Goal: Task Accomplishment & Management: Manage account settings

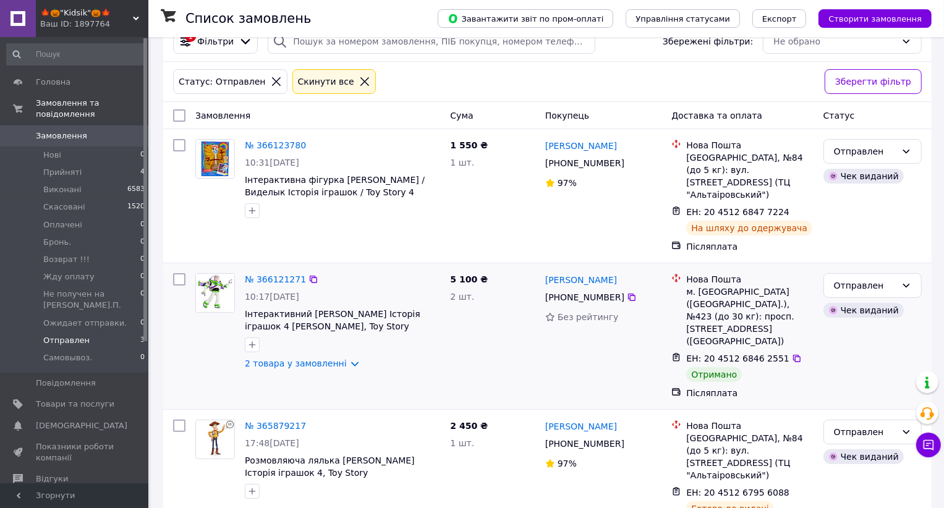
scroll to position [38, 0]
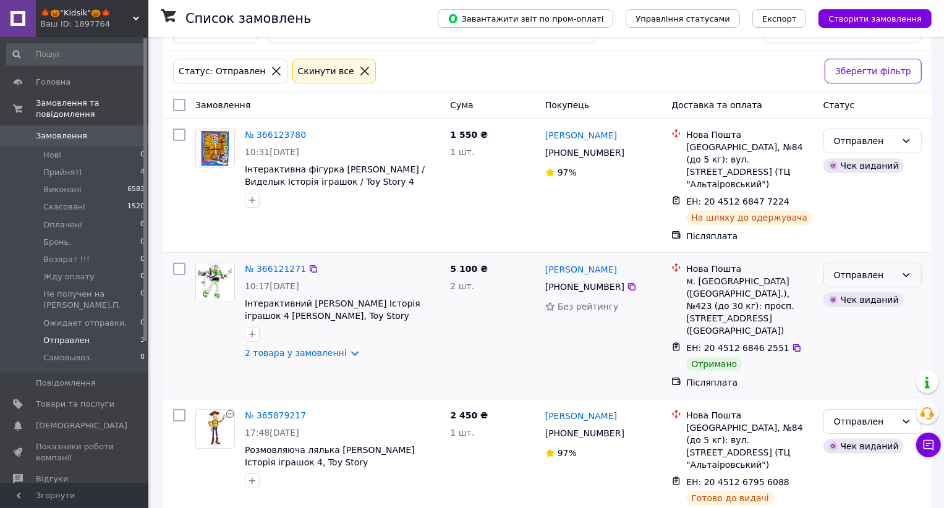
click at [841, 268] on div "Отправлен" at bounding box center [865, 275] width 62 height 14
click at [843, 307] on li "Виконано" at bounding box center [872, 311] width 97 height 22
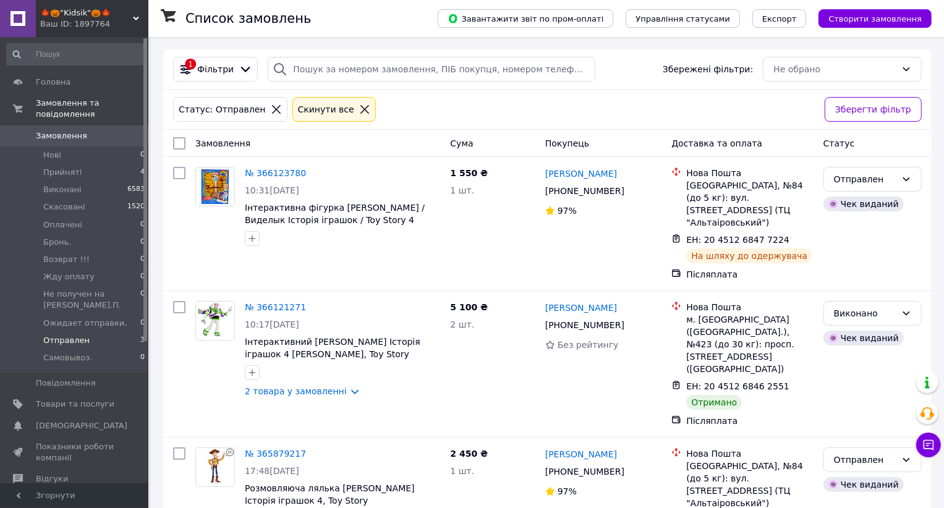
click at [102, 332] on li "Отправлен 3" at bounding box center [76, 340] width 152 height 17
click at [88, 399] on span "Товари та послуги" at bounding box center [75, 404] width 78 height 11
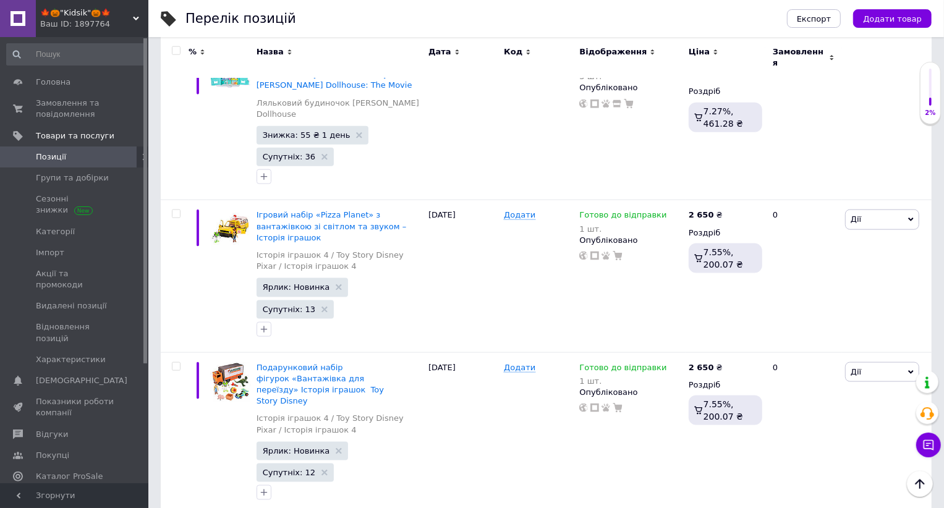
scroll to position [1172, 0]
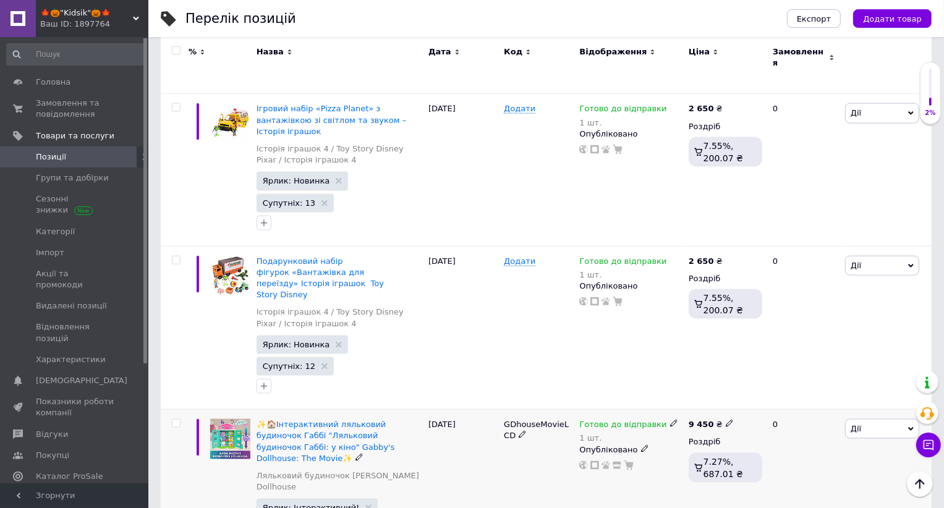
click at [172, 420] on input "checkbox" at bounding box center [176, 424] width 8 height 8
checkbox input "true"
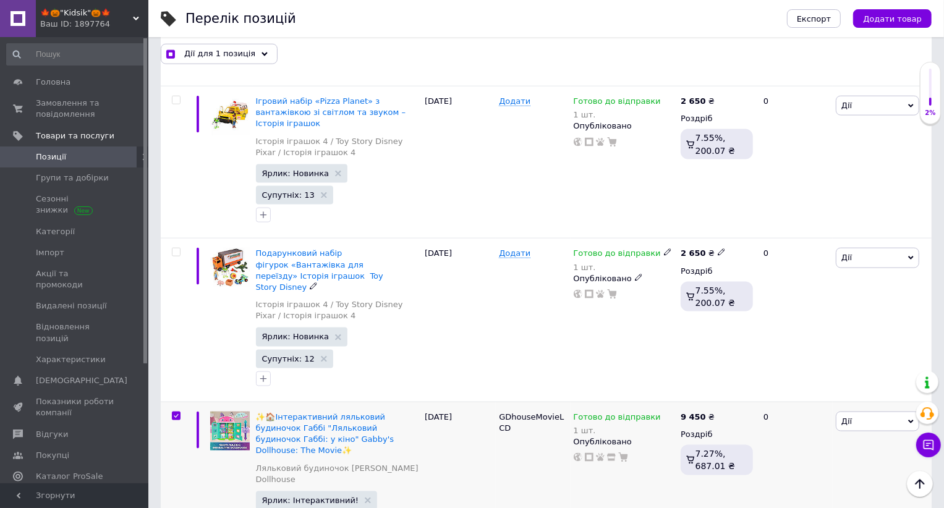
scroll to position [1194, 0]
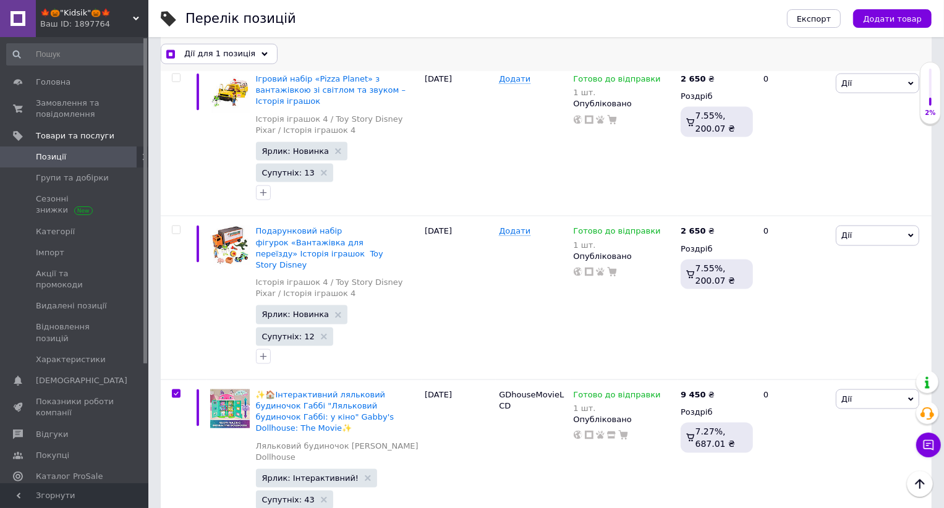
click at [245, 55] on span "Дії для 1 позиція" at bounding box center [219, 53] width 71 height 11
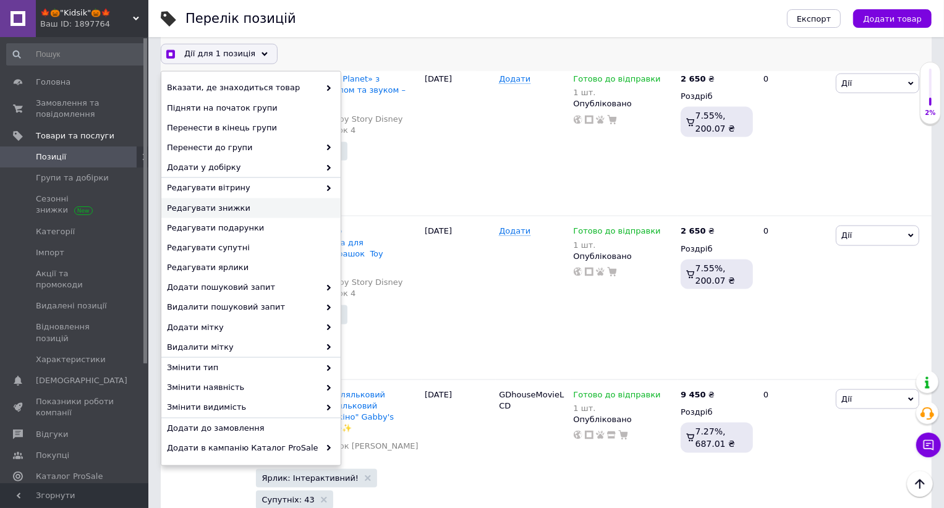
click at [250, 205] on span "Редагувати знижки" at bounding box center [249, 208] width 165 height 11
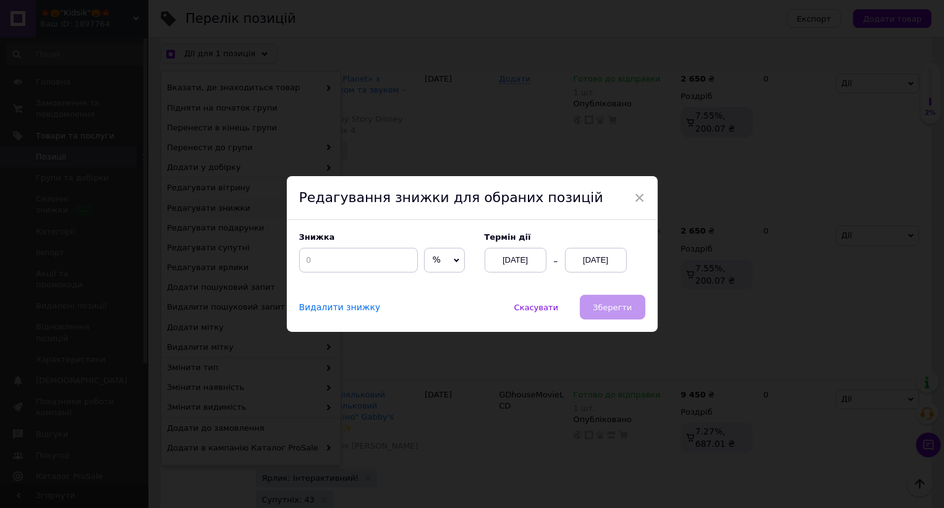
scroll to position [1144, 0]
click at [424, 253] on span "%" at bounding box center [444, 260] width 41 height 25
click at [425, 282] on li "₴" at bounding box center [445, 286] width 40 height 17
click at [376, 262] on input at bounding box center [358, 260] width 119 height 25
checkbox input "true"
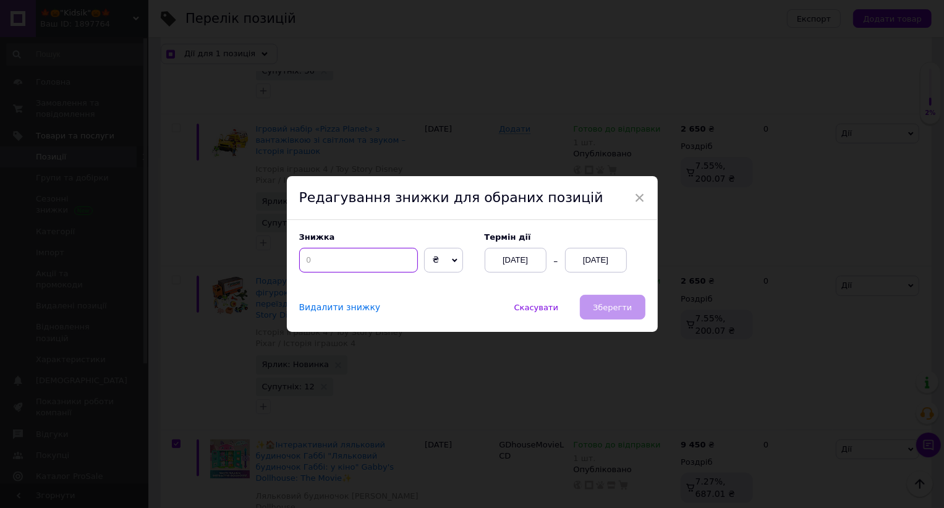
type input "1"
checkbox input "true"
type input "10"
checkbox input "true"
type input "105"
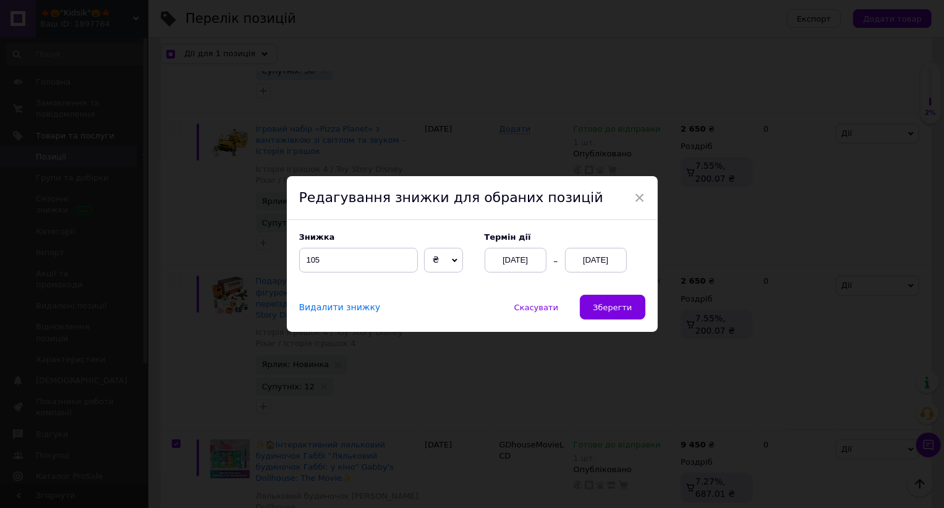
click at [585, 264] on div "[DATE]" at bounding box center [596, 260] width 62 height 25
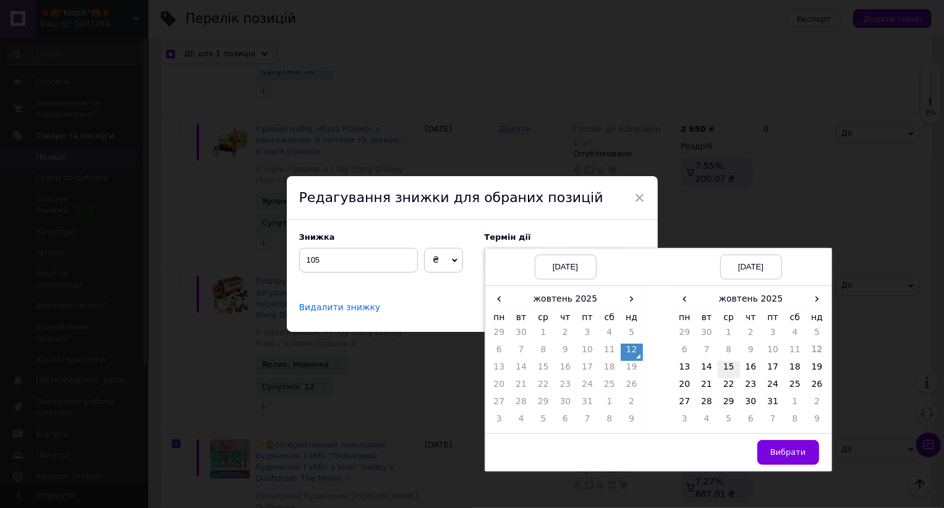
click at [725, 368] on td "15" at bounding box center [729, 369] width 22 height 17
click at [787, 449] on span "Вибрати" at bounding box center [788, 451] width 36 height 9
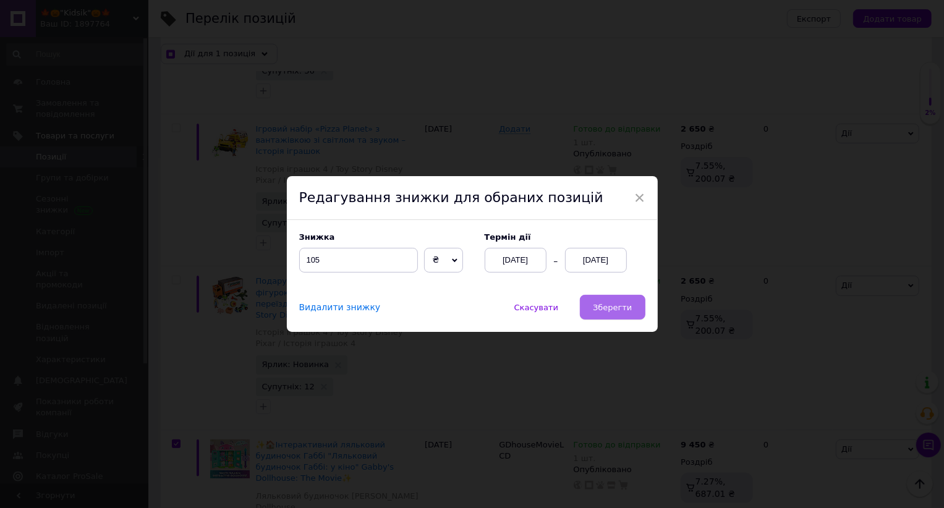
click at [617, 308] on span "Зберегти" at bounding box center [612, 307] width 39 height 9
checkbox input "true"
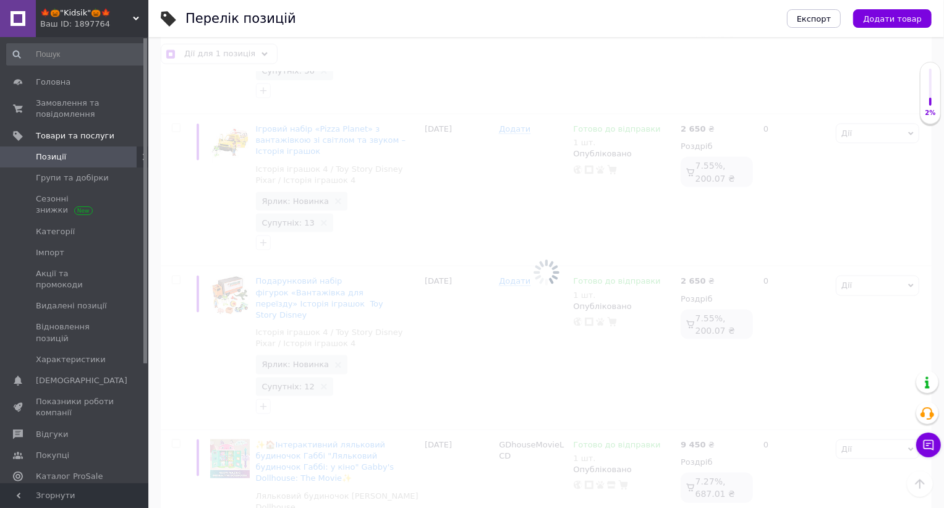
checkbox input "false"
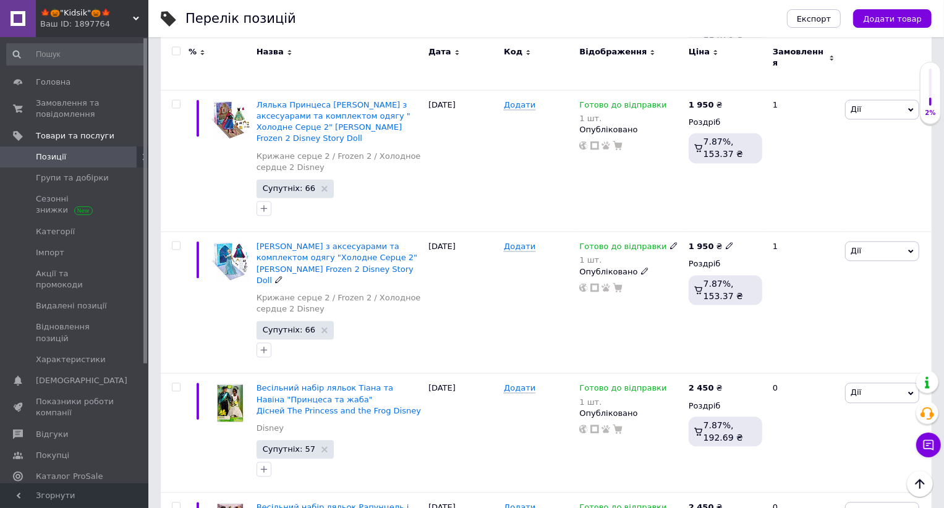
scroll to position [1852, 0]
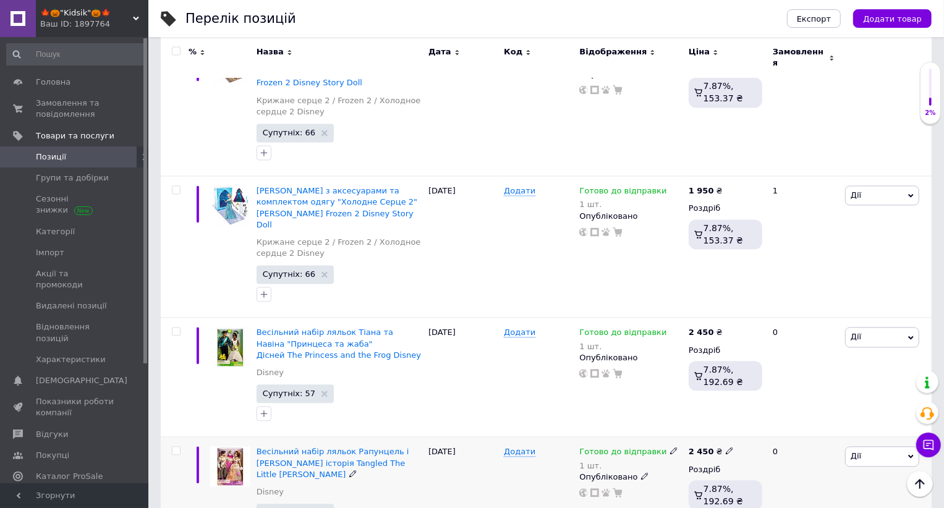
click at [177, 447] on input "checkbox" at bounding box center [176, 451] width 8 height 8
checkbox input "true"
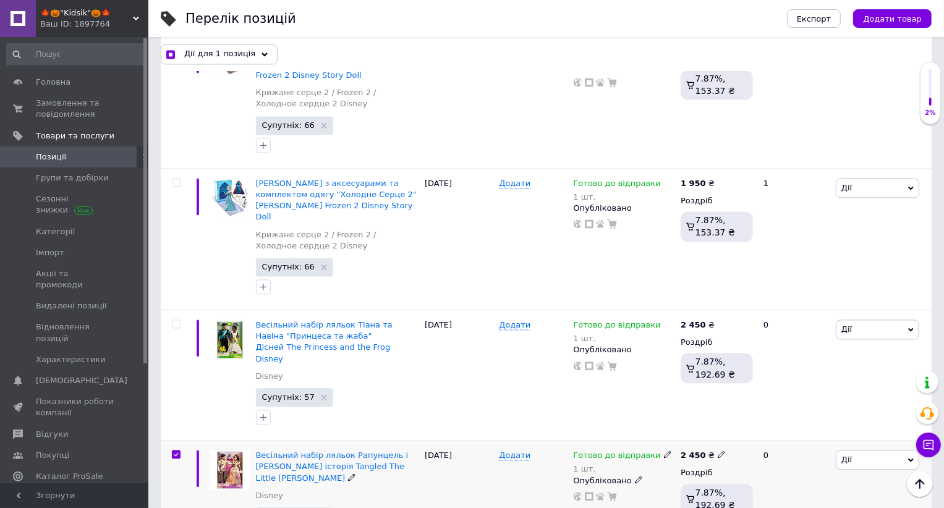
scroll to position [1928, 0]
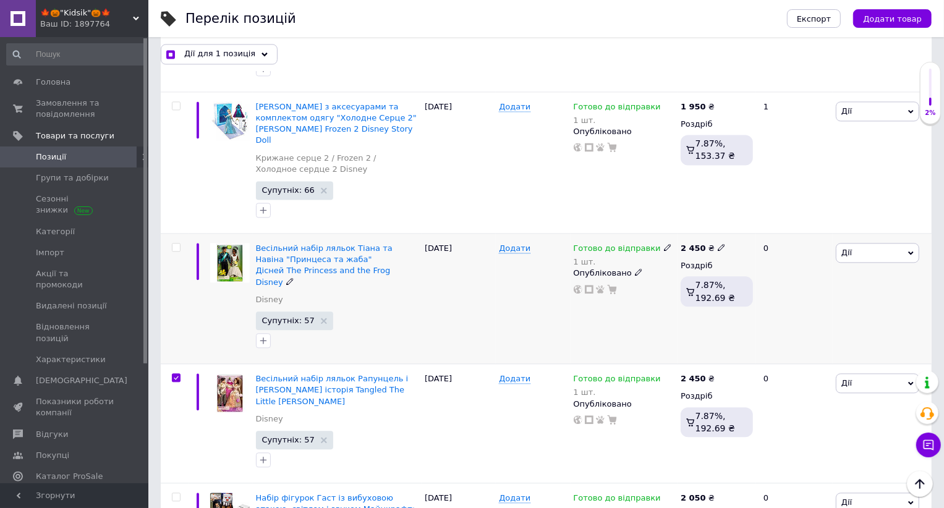
click at [174, 244] on input "checkbox" at bounding box center [176, 248] width 8 height 8
checkbox input "true"
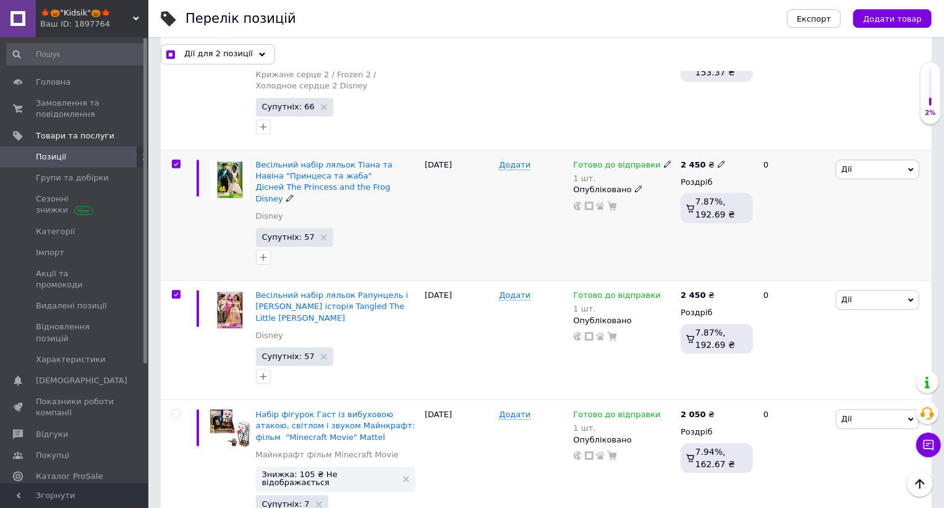
scroll to position [2017, 0]
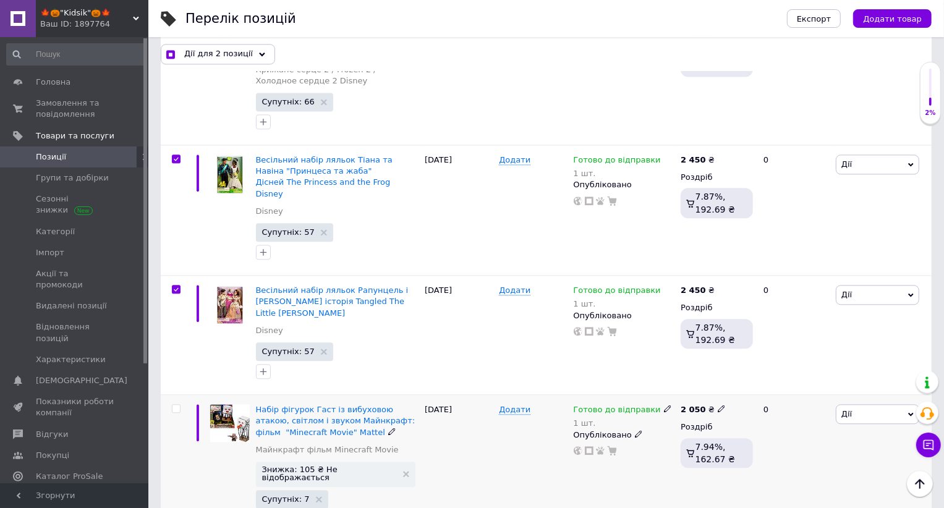
click at [174, 405] on input "checkbox" at bounding box center [176, 409] width 8 height 8
checkbox input "true"
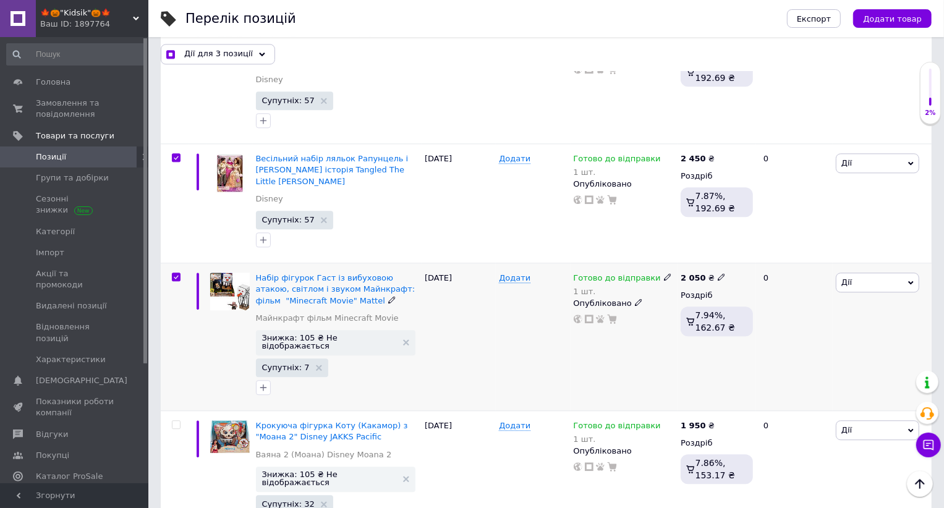
scroll to position [2157, 0]
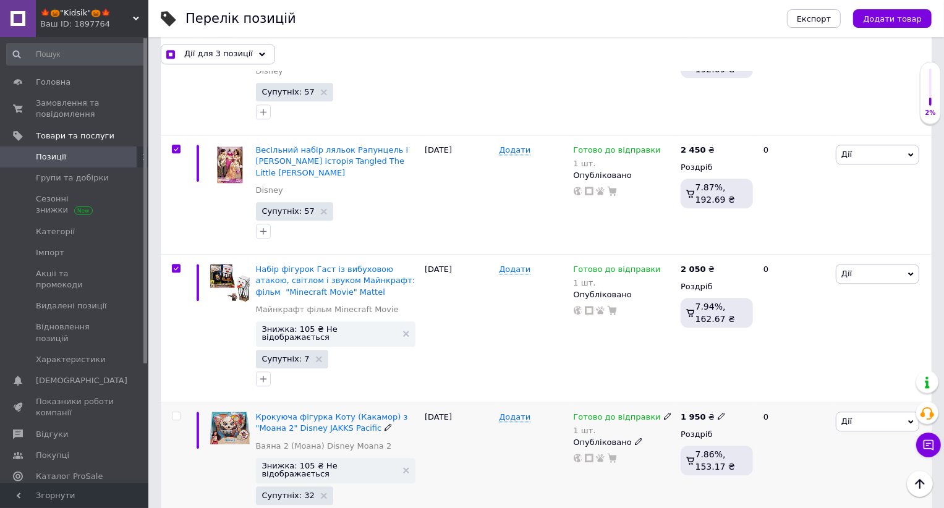
click at [176, 402] on div at bounding box center [175, 470] width 28 height 137
checkbox input "true"
click at [176, 412] on input "checkbox" at bounding box center [176, 416] width 8 height 8
checkbox input "true"
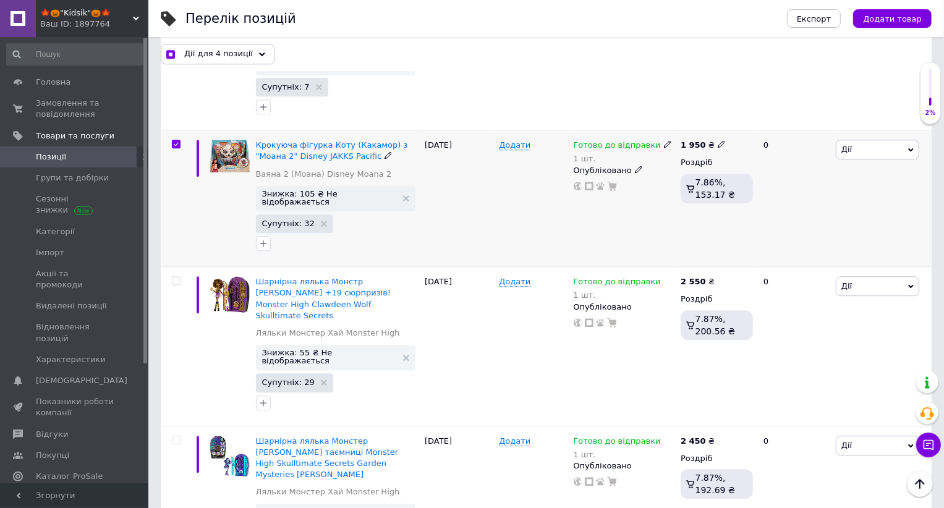
scroll to position [2558, 0]
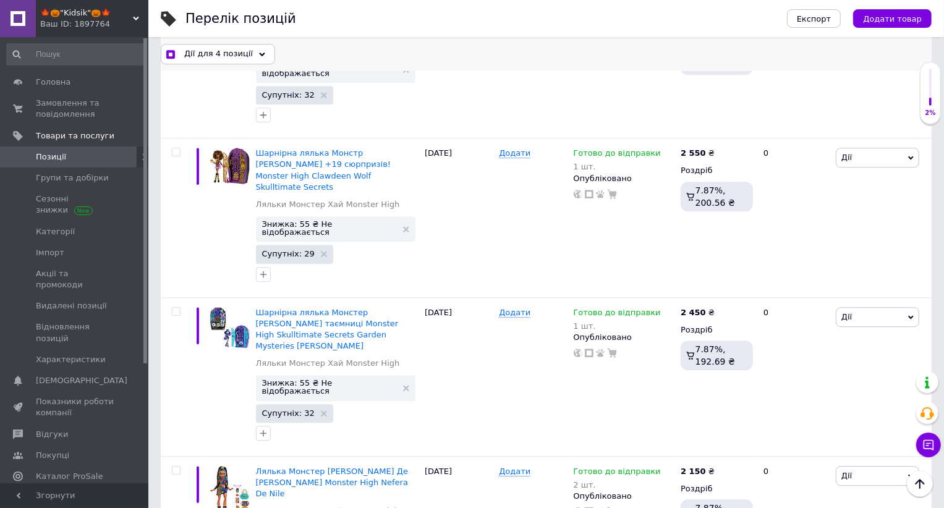
click at [250, 57] on div "Дії для 4 позиції" at bounding box center [218, 54] width 114 height 20
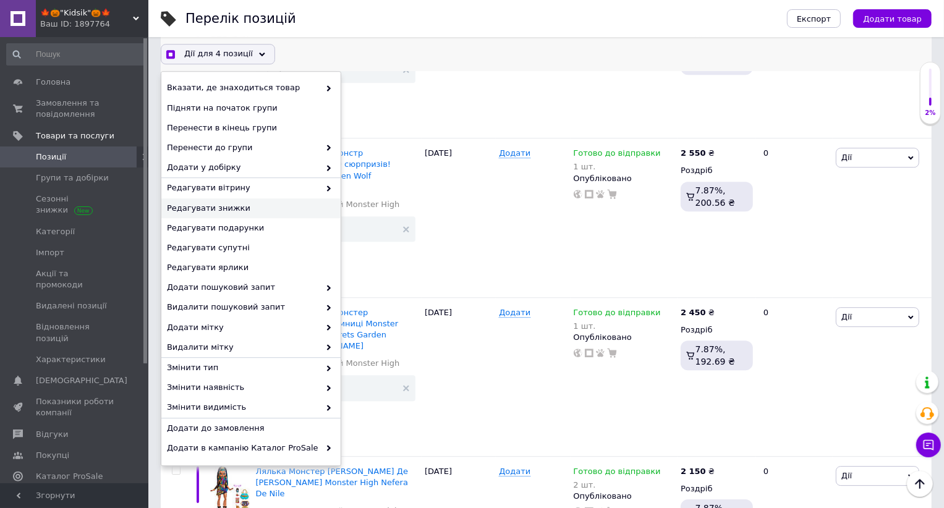
click at [239, 210] on span "Редагувати знижки" at bounding box center [249, 208] width 165 height 11
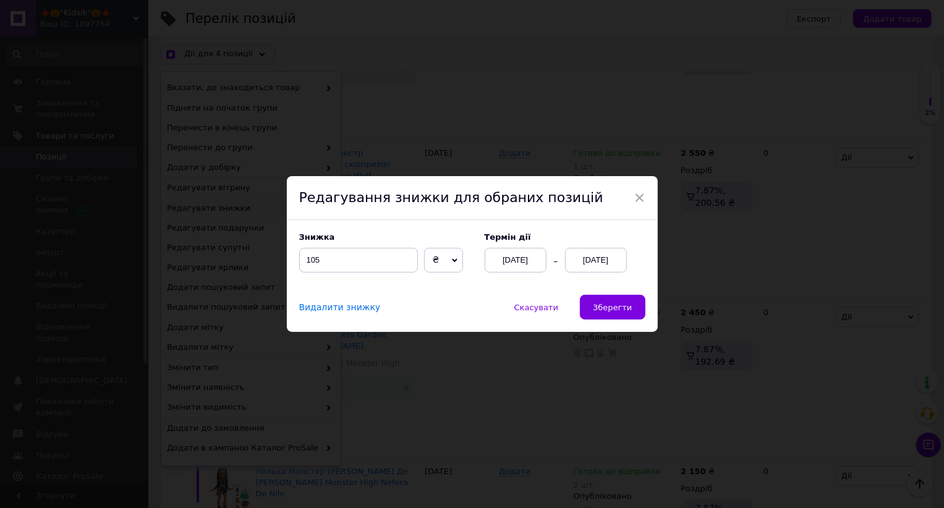
scroll to position [2508, 0]
click at [386, 258] on input "105" at bounding box center [358, 260] width 119 height 25
checkbox input "true"
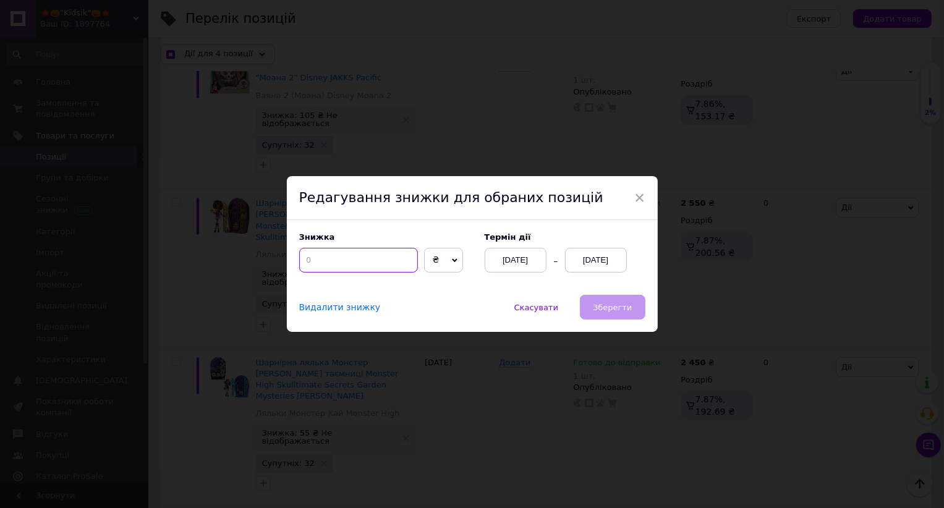
checkbox input "true"
type input "5"
checkbox input "true"
type input "55"
click at [594, 311] on span "Зберегти" at bounding box center [612, 307] width 39 height 9
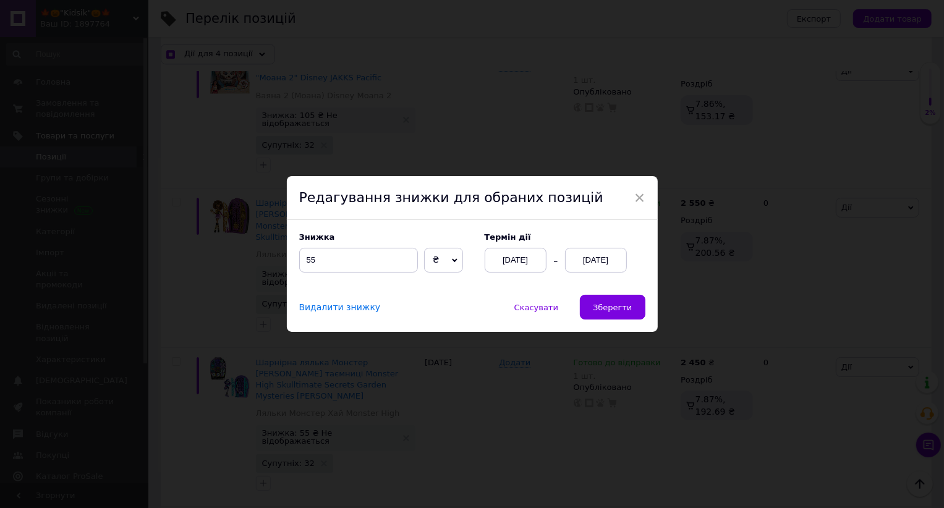
checkbox input "true"
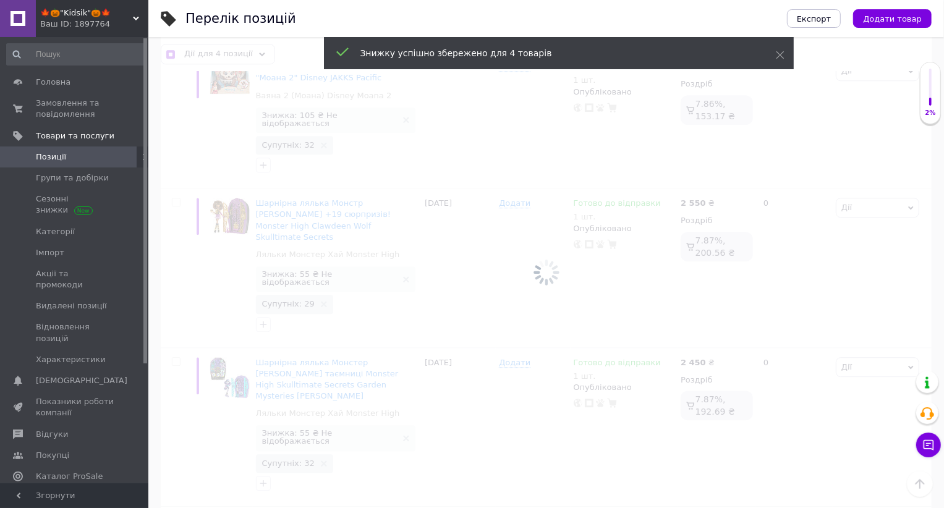
checkbox input "false"
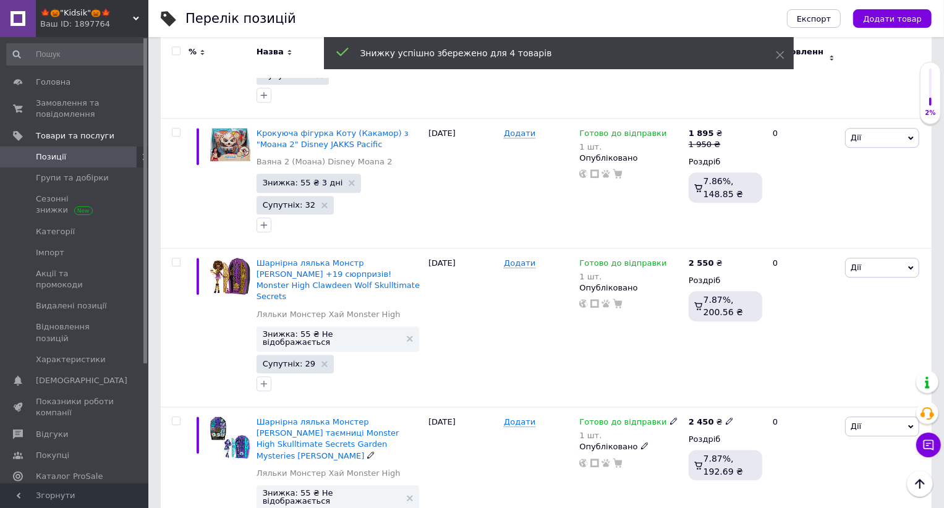
scroll to position [2524, 0]
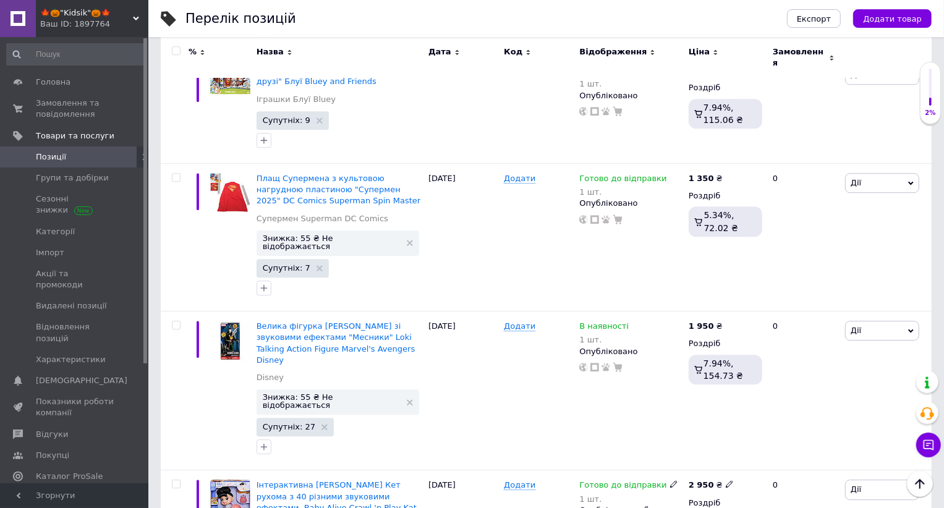
scroll to position [2423, 0]
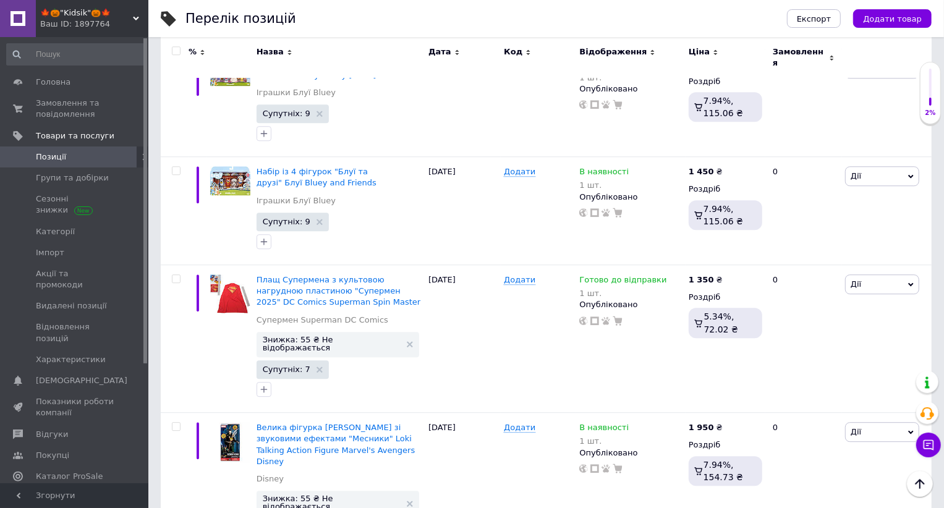
checkbox input "true"
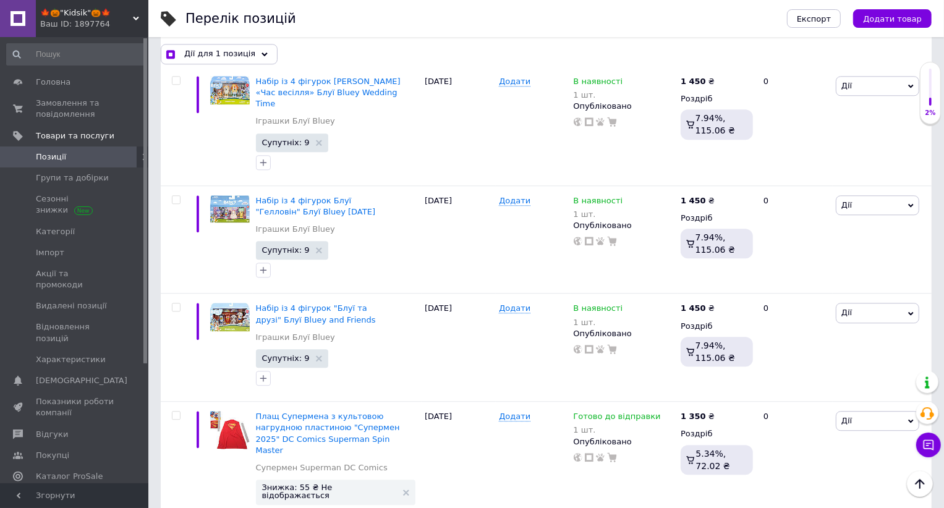
scroll to position [2305, 0]
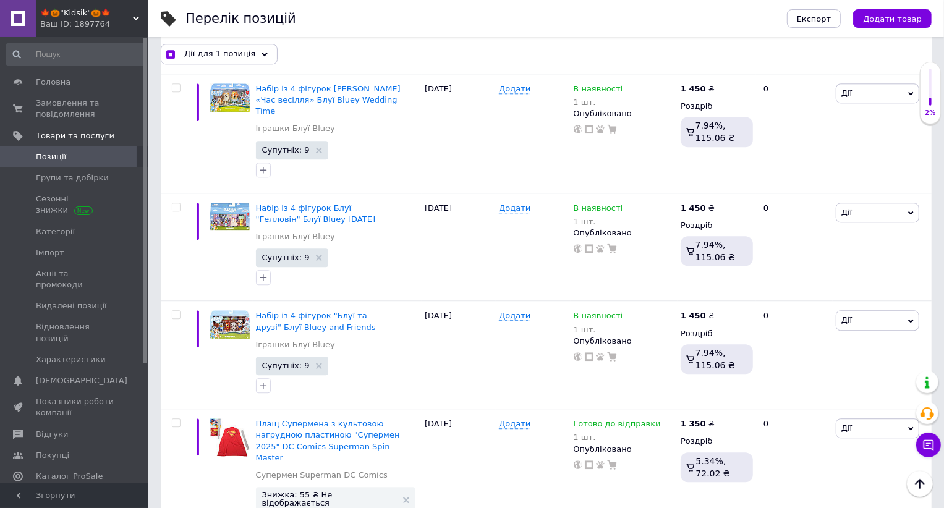
checkbox input "true"
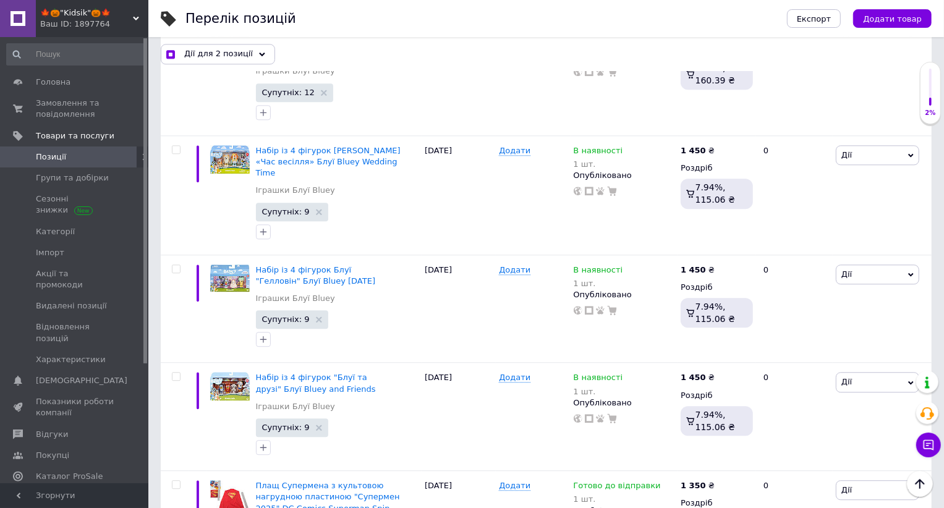
scroll to position [2202, 0]
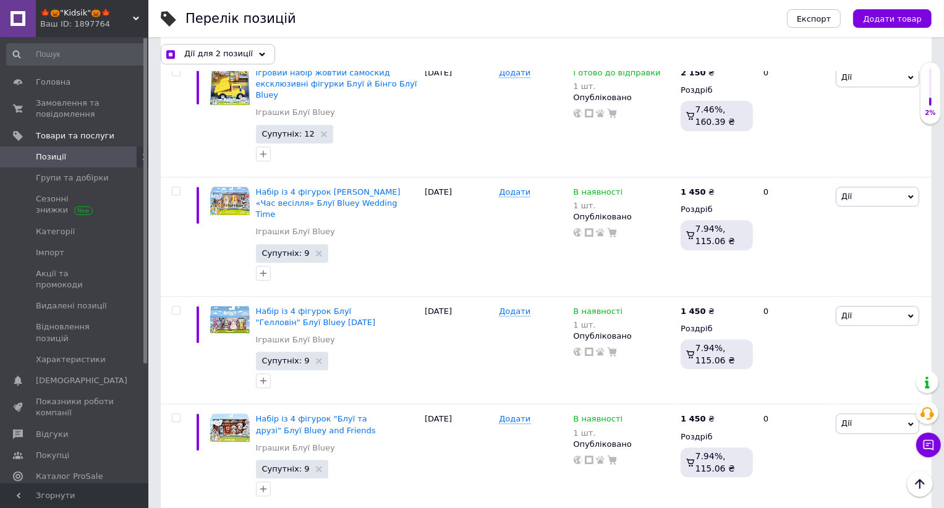
checkbox input "true"
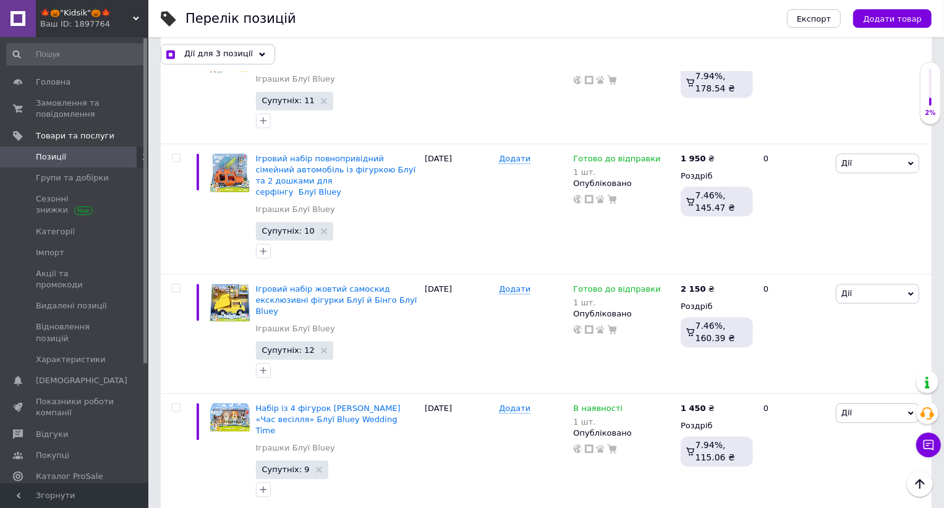
scroll to position [1984, 0]
checkbox input "true"
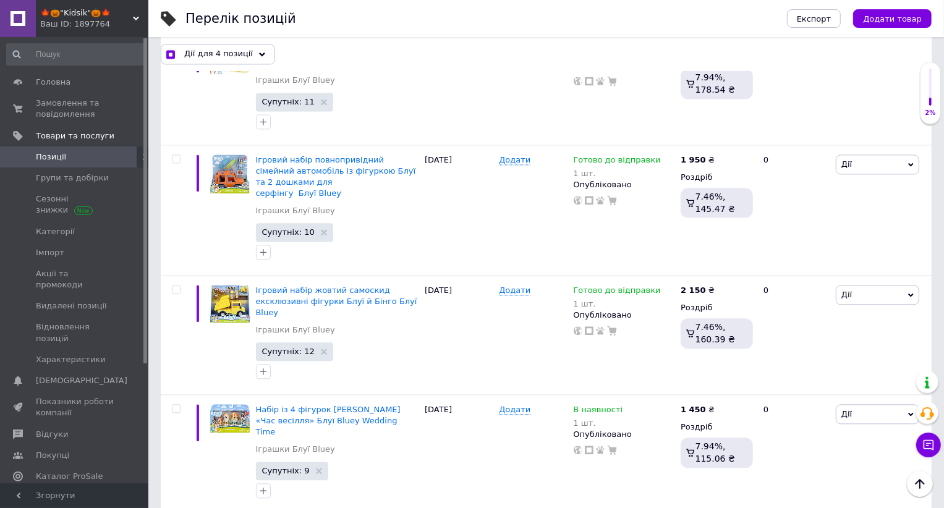
checkbox input "true"
click at [178, 405] on input "checkbox" at bounding box center [176, 409] width 8 height 8
checkbox input "true"
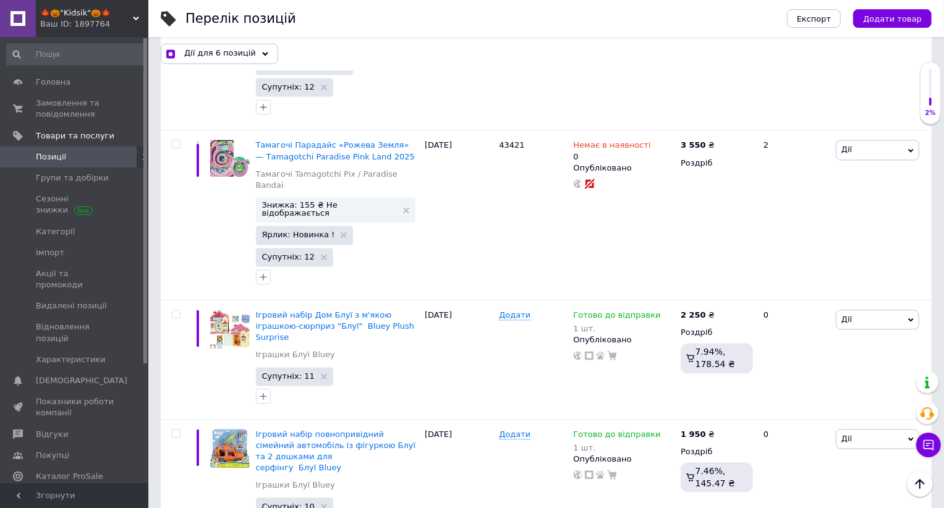
scroll to position [1708, 0]
checkbox input "true"
click at [177, 431] on input "checkbox" at bounding box center [176, 435] width 8 height 8
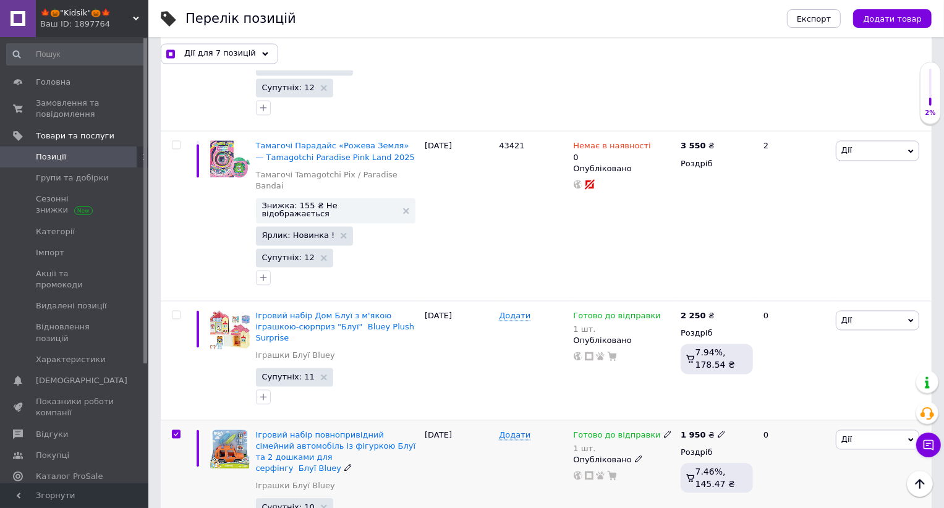
checkbox input "true"
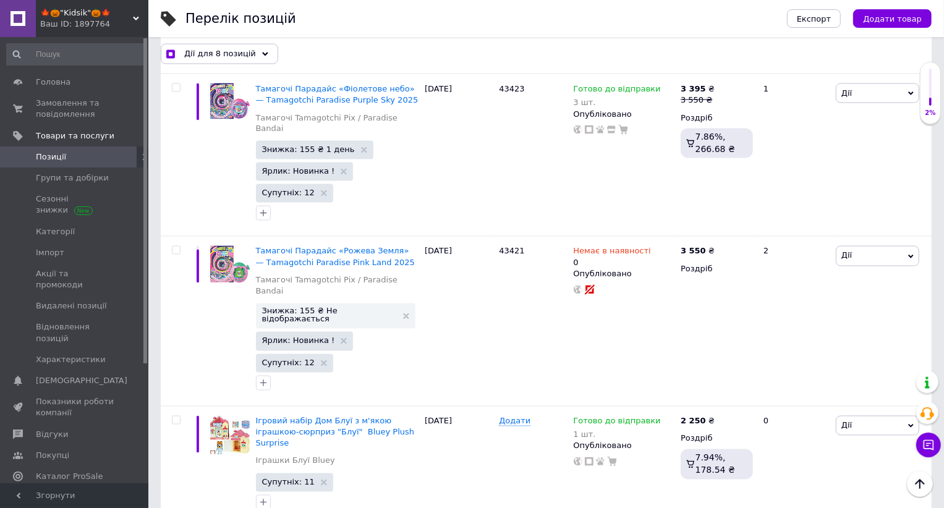
scroll to position [1539, 0]
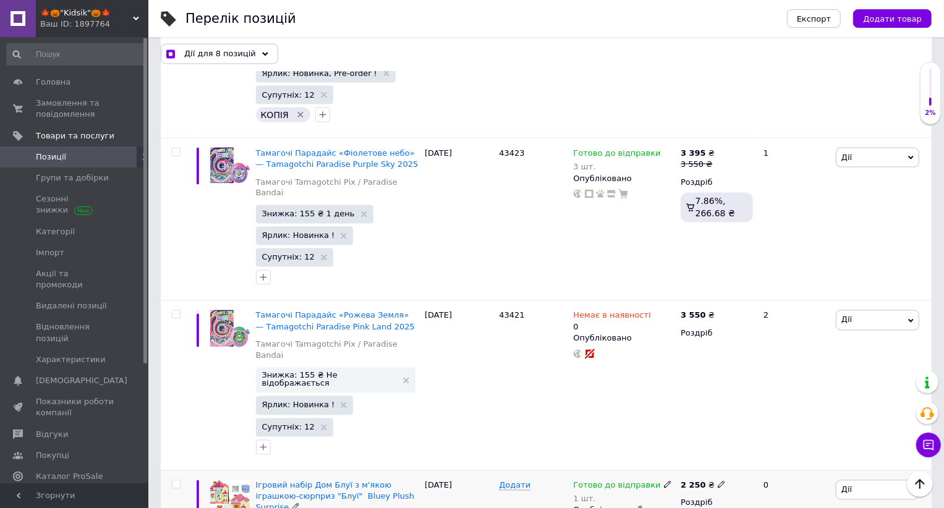
click at [172, 481] on input "checkbox" at bounding box center [176, 485] width 8 height 8
checkbox input "true"
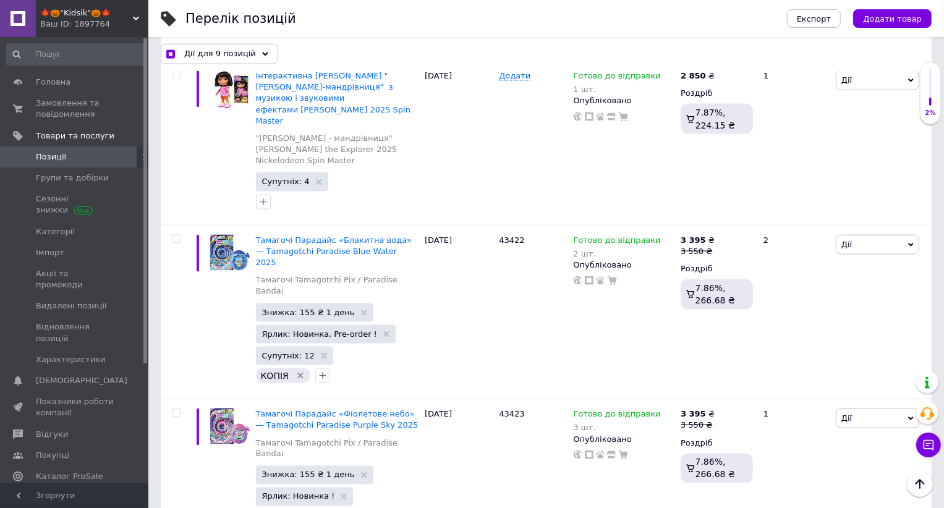
scroll to position [1234, 0]
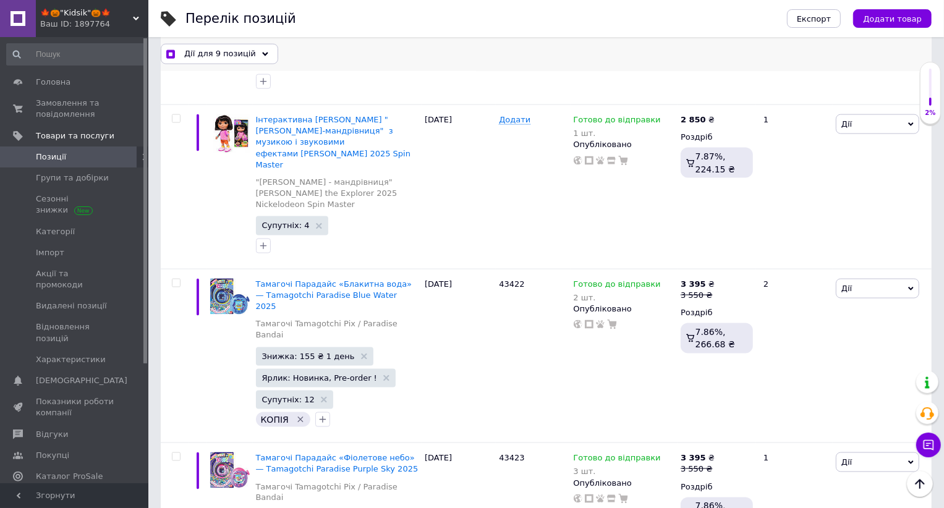
click at [257, 49] on div "Дії для 9 позицій" at bounding box center [219, 54] width 117 height 20
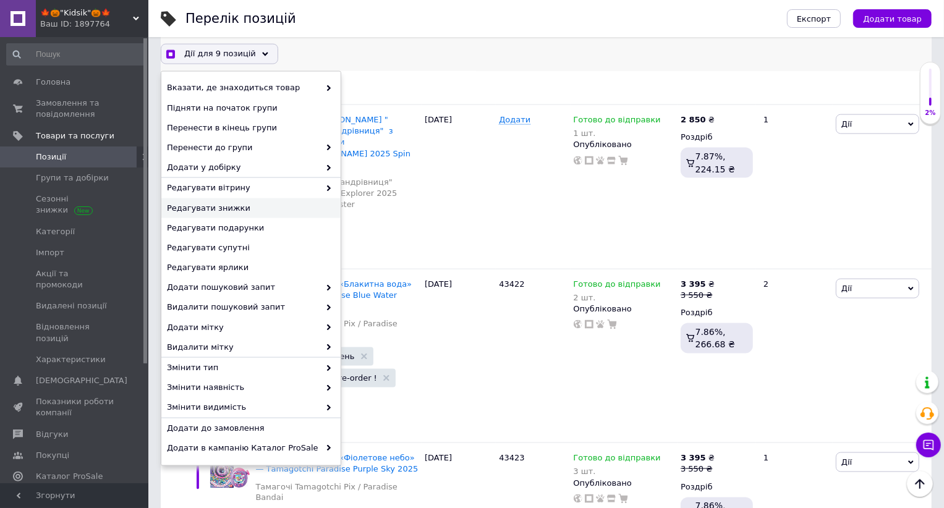
click at [230, 205] on span "Редагувати знижки" at bounding box center [249, 208] width 165 height 11
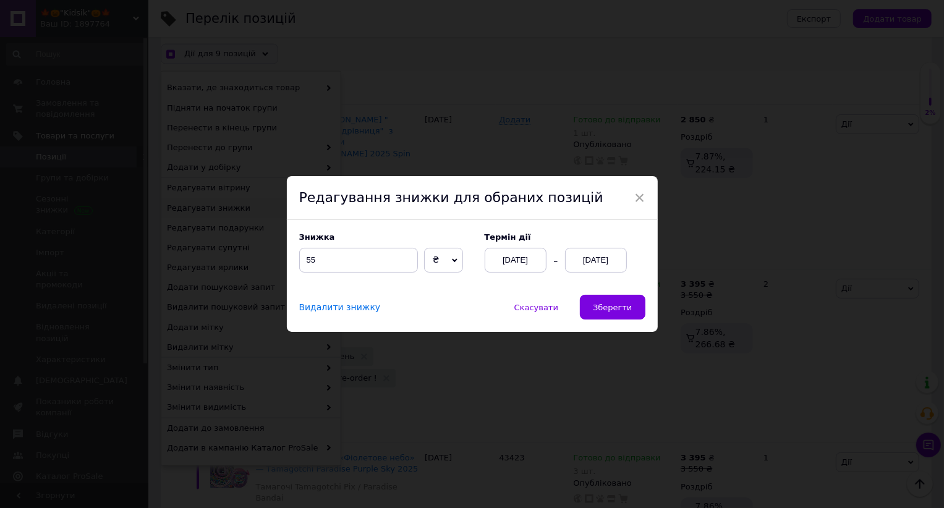
scroll to position [1184, 0]
click at [596, 305] on span "Зберегти" at bounding box center [612, 307] width 39 height 9
checkbox input "true"
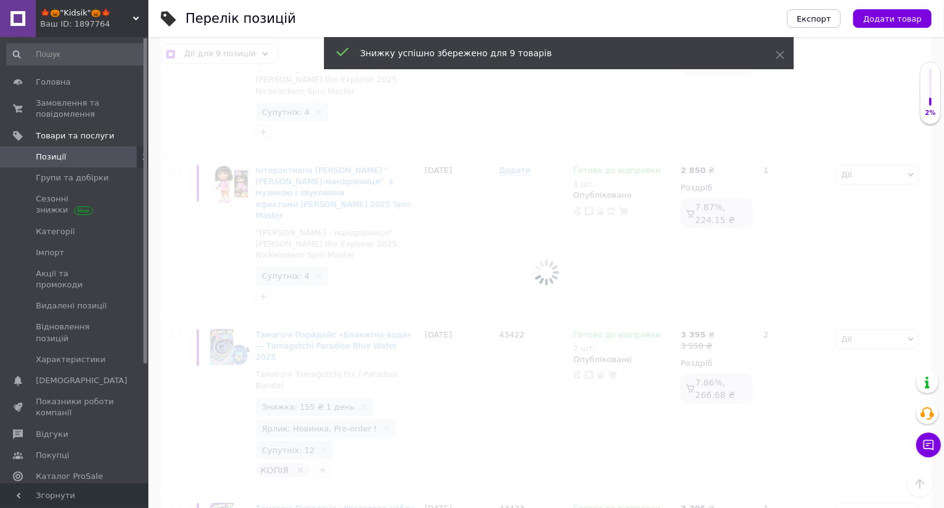
checkbox input "false"
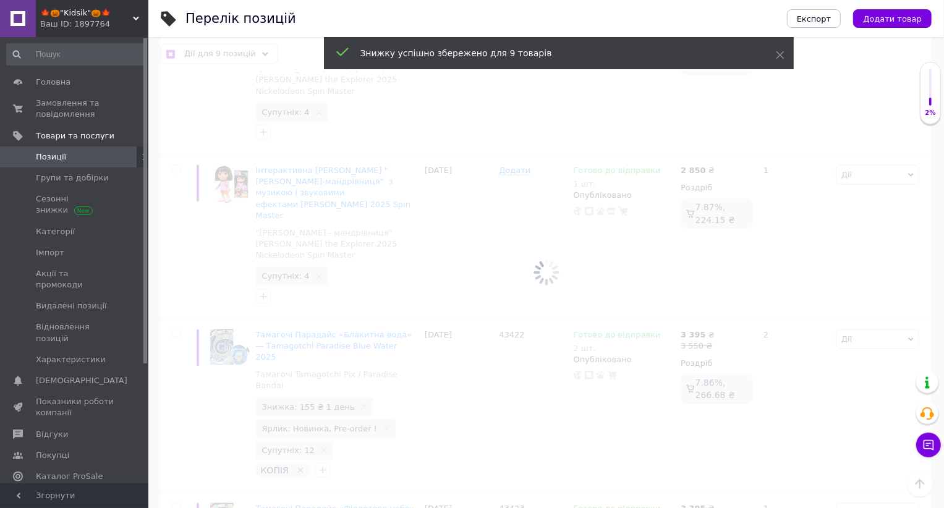
checkbox input "false"
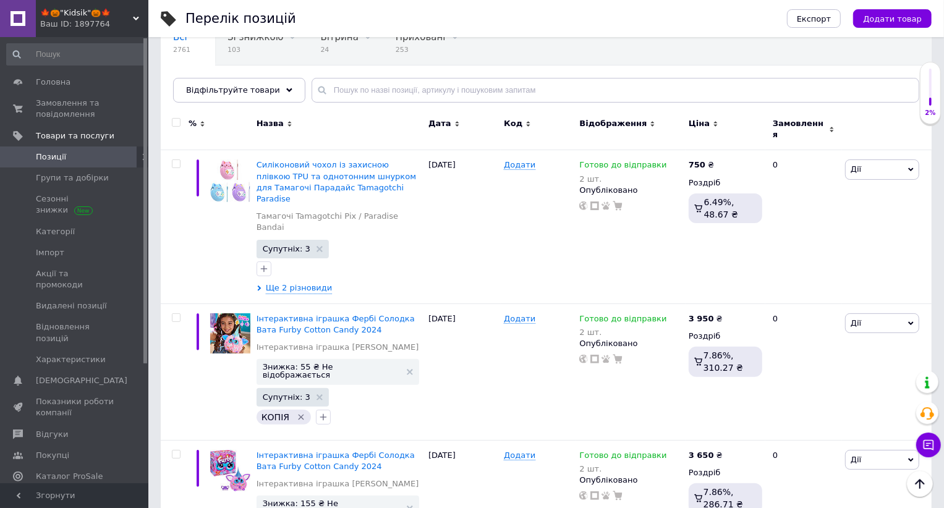
scroll to position [0, 0]
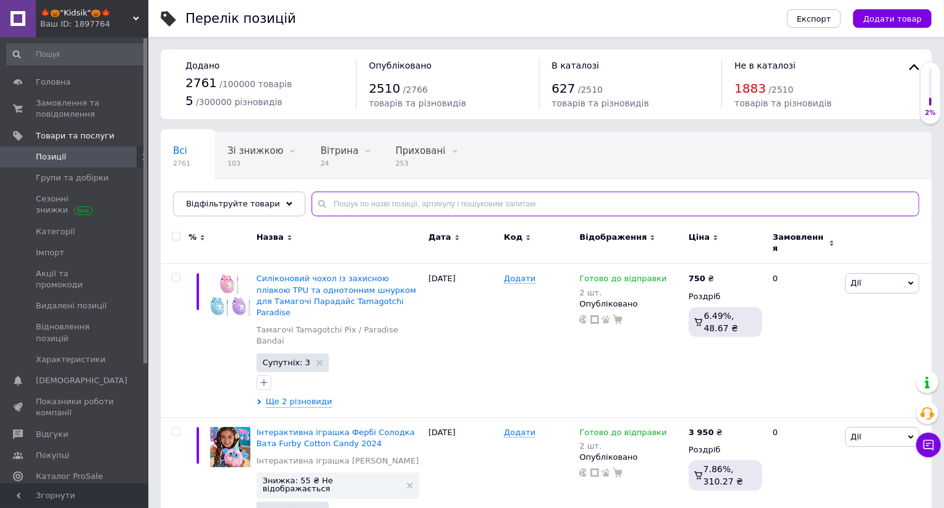
click at [328, 211] on input "text" at bounding box center [616, 204] width 608 height 25
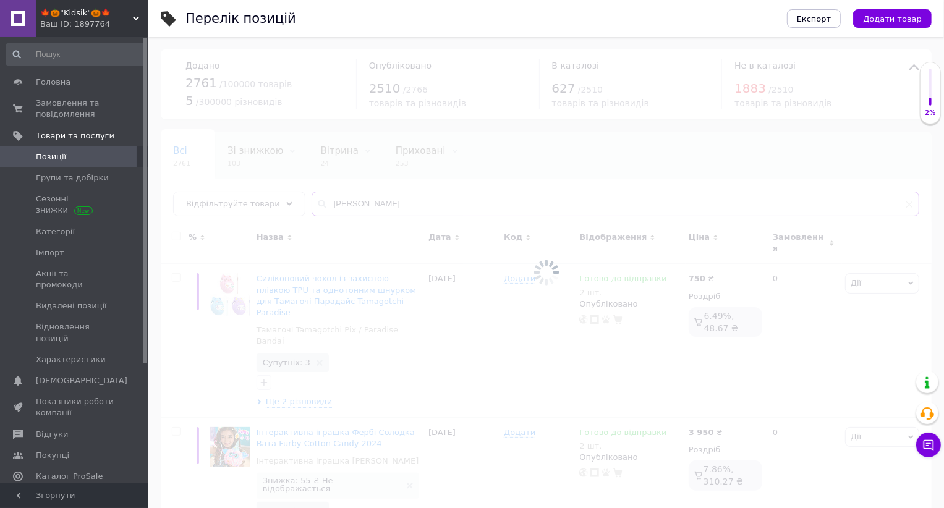
type input "балкон"
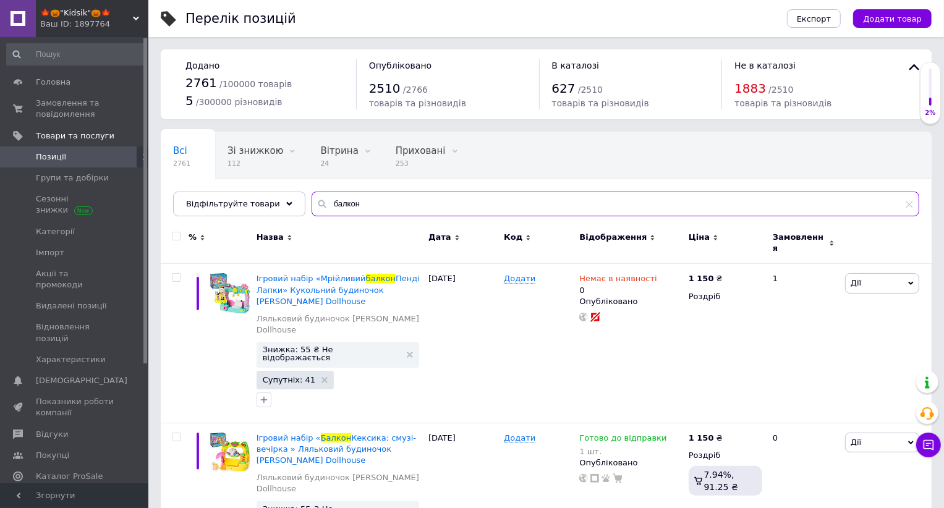
click at [352, 201] on input "балкон" at bounding box center [616, 204] width 608 height 25
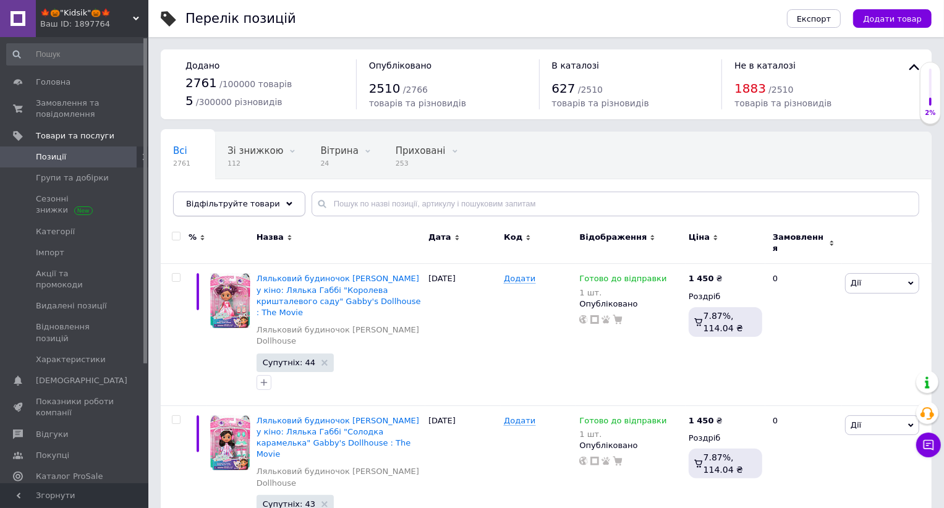
click at [231, 201] on span "Відфільтруйте товари" at bounding box center [233, 203] width 94 height 9
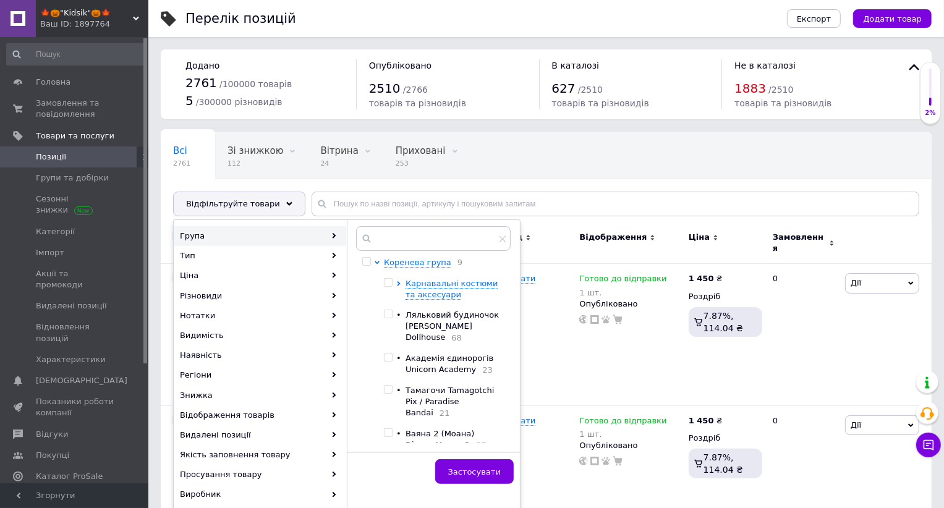
click at [389, 315] on input "checkbox" at bounding box center [388, 314] width 8 height 8
checkbox input "true"
click at [484, 465] on button "Застосувати" at bounding box center [474, 471] width 78 height 25
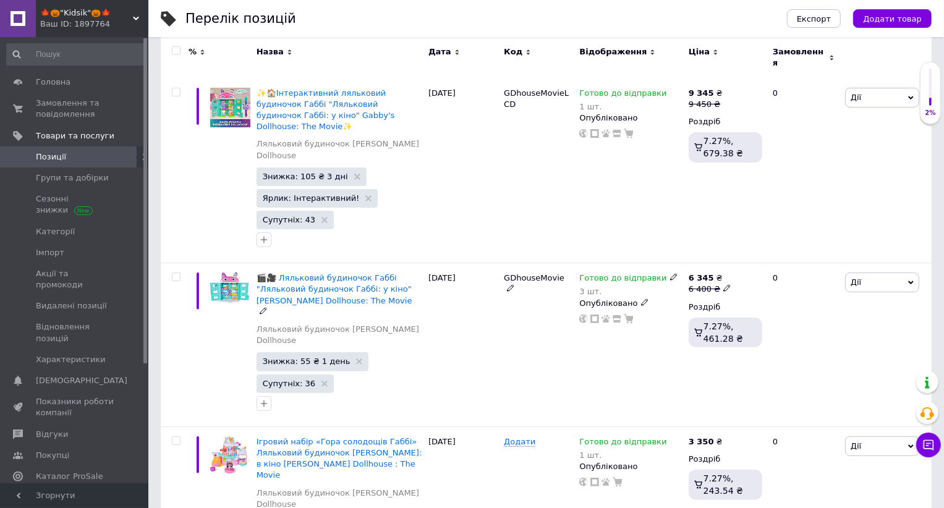
scroll to position [211, 0]
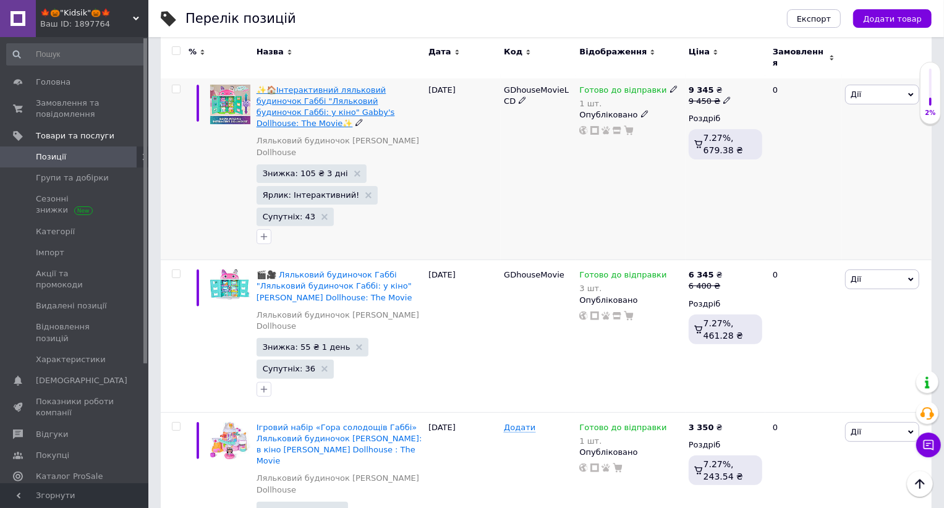
click at [328, 104] on span "✨🏠Інтерактивний ляльковий будиночок Габбі "Ляльковий будиночок Габбі: у кіно" G…" at bounding box center [326, 106] width 138 height 43
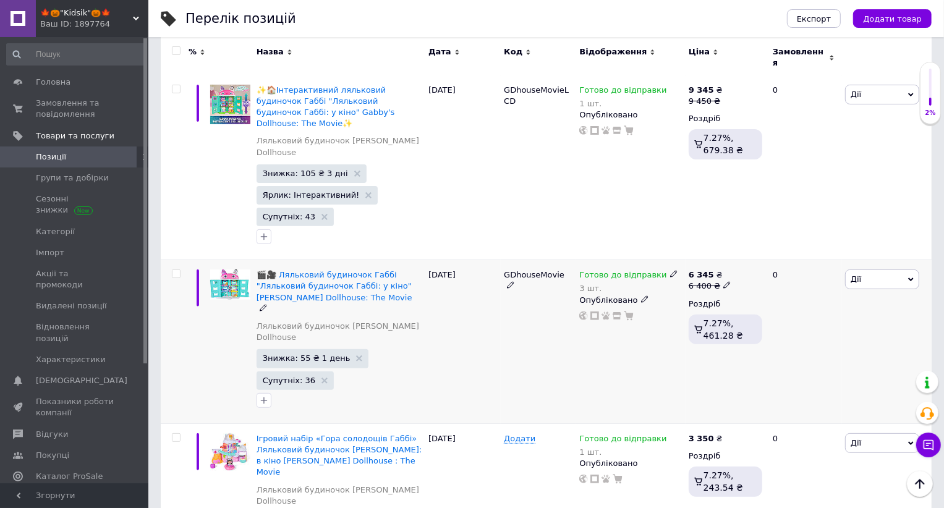
click at [333, 269] on div "🎬🎥 Ляльковий будиночок Габбі "Ляльковий будиночок Габбі: у кіно" [PERSON_NAME] …" at bounding box center [340, 291] width 166 height 45
click at [319, 280] on span "🎬🎥 Ляльковий будиночок Габбі "Ляльковий будиночок Габбі: у кіно" [PERSON_NAME] …" at bounding box center [335, 286] width 156 height 32
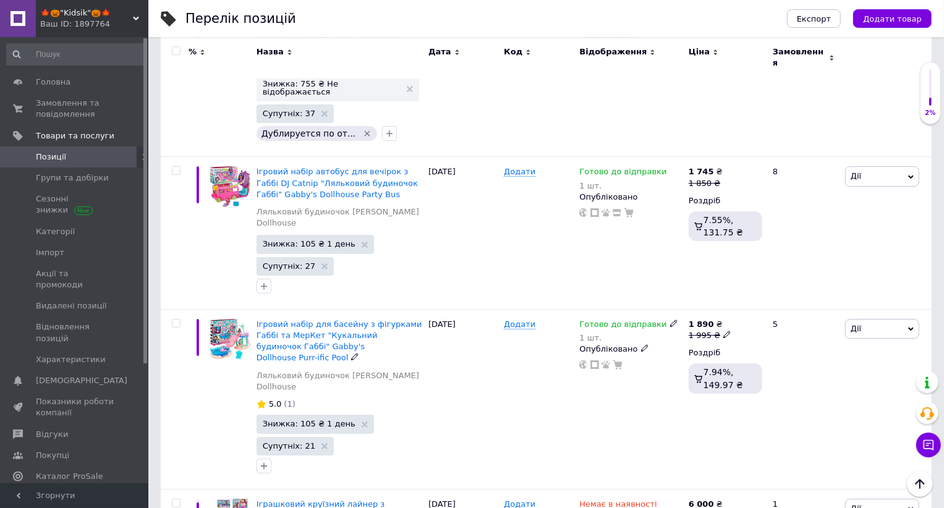
scroll to position [3046, 0]
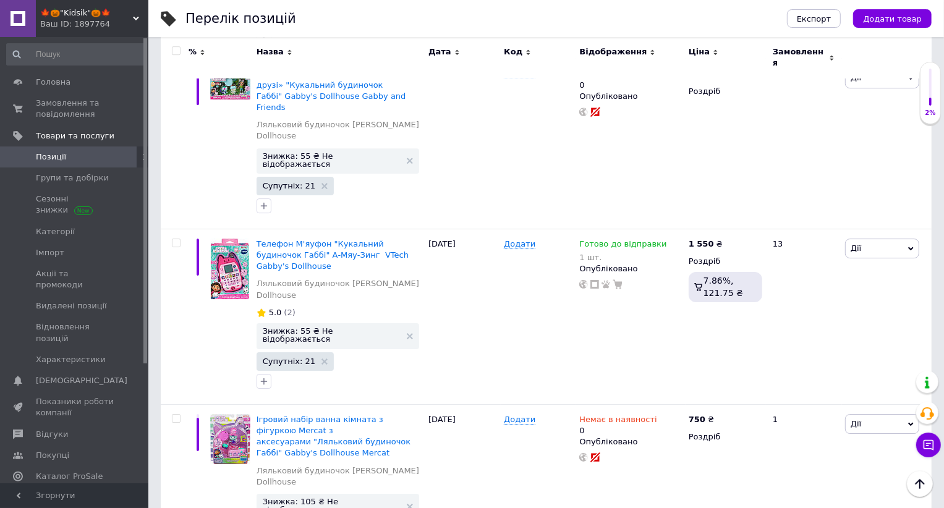
scroll to position [2954, 0]
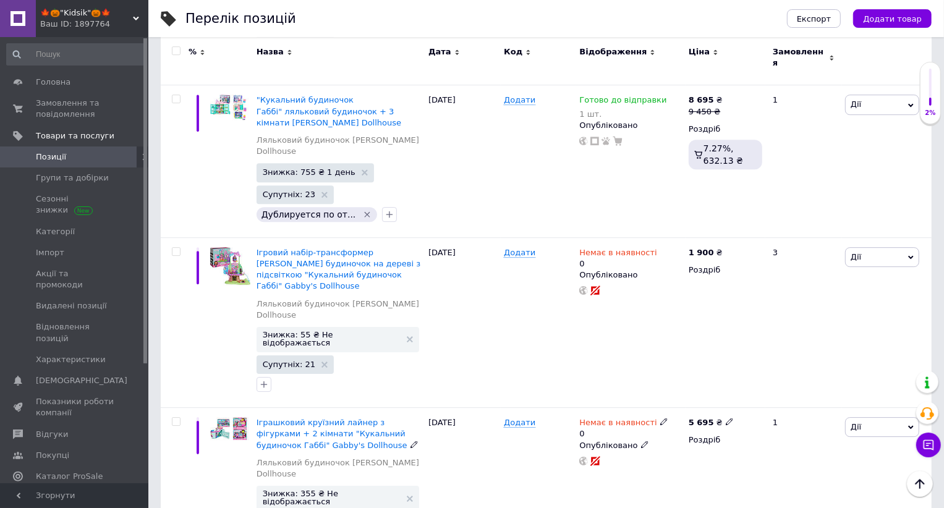
scroll to position [2669, 0]
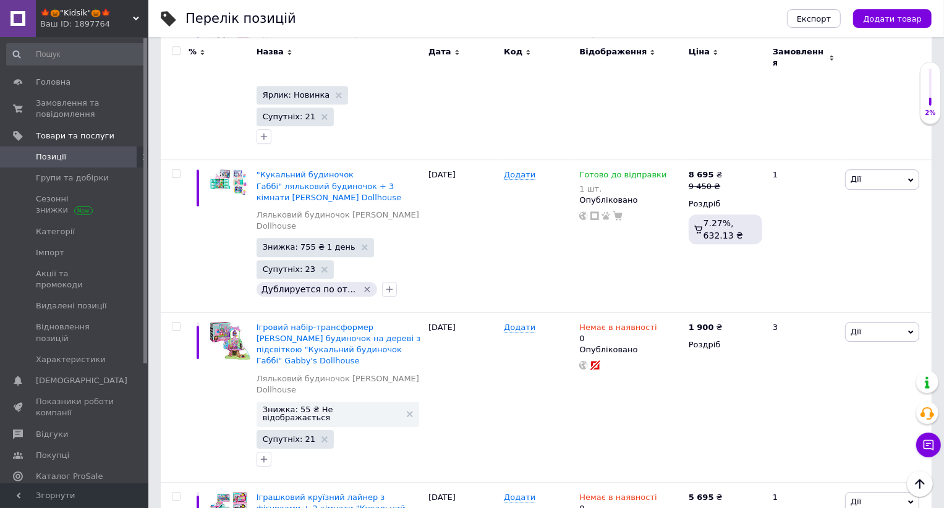
checkbox input "true"
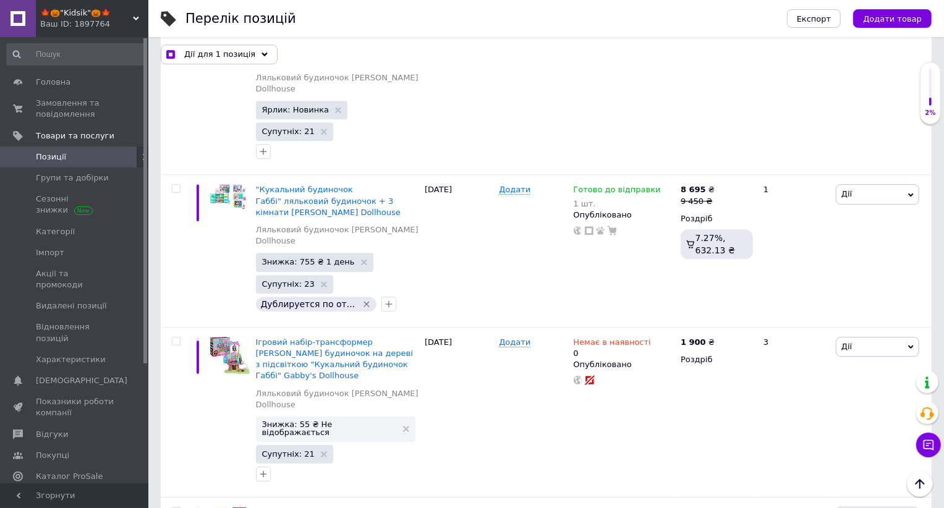
scroll to position [2723, 0]
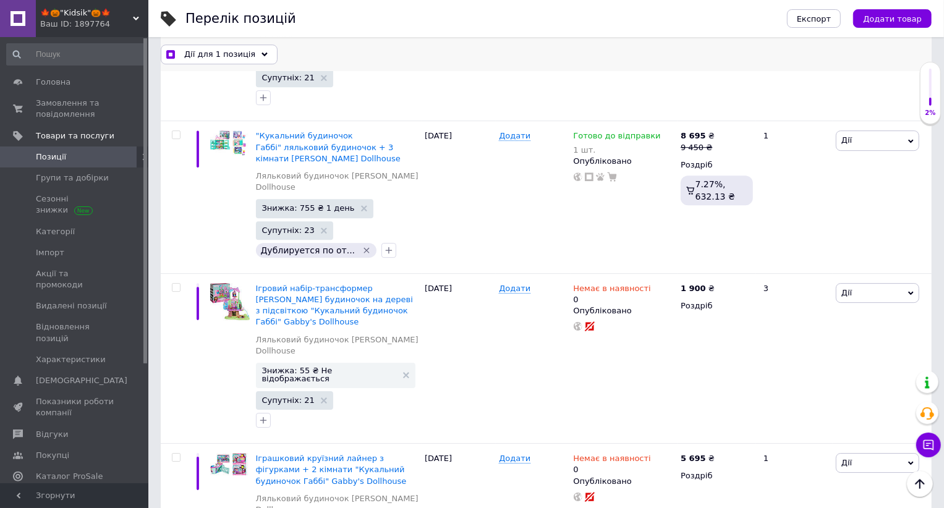
click at [245, 56] on span "Дії для 1 позиція" at bounding box center [219, 53] width 71 height 11
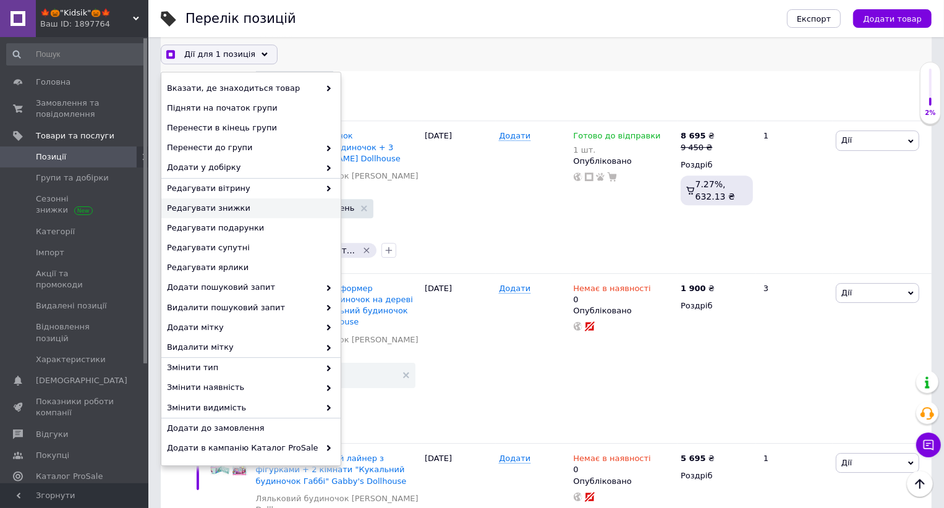
click at [253, 206] on span "Редагувати знижки" at bounding box center [249, 208] width 165 height 11
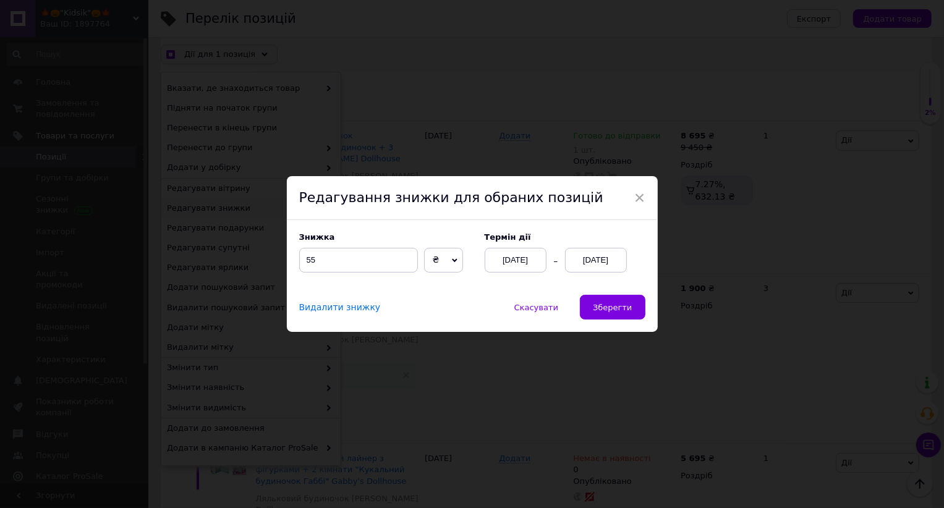
scroll to position [2673, 0]
click at [584, 309] on button "Зберегти" at bounding box center [612, 307] width 65 height 25
checkbox input "true"
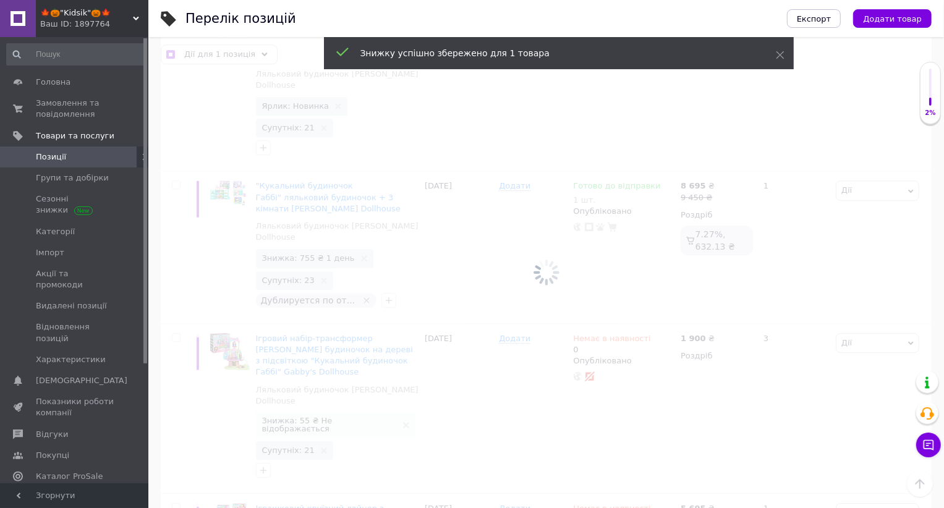
checkbox input "false"
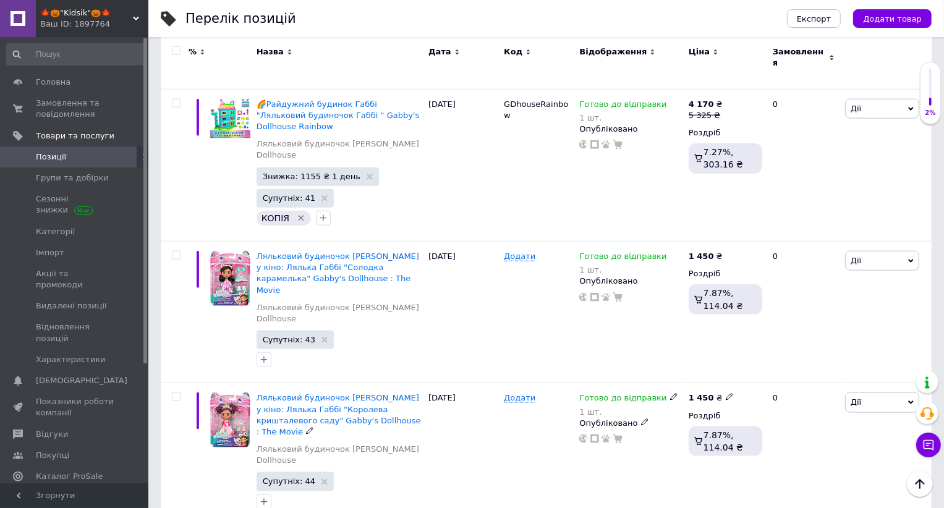
scroll to position [1006, 0]
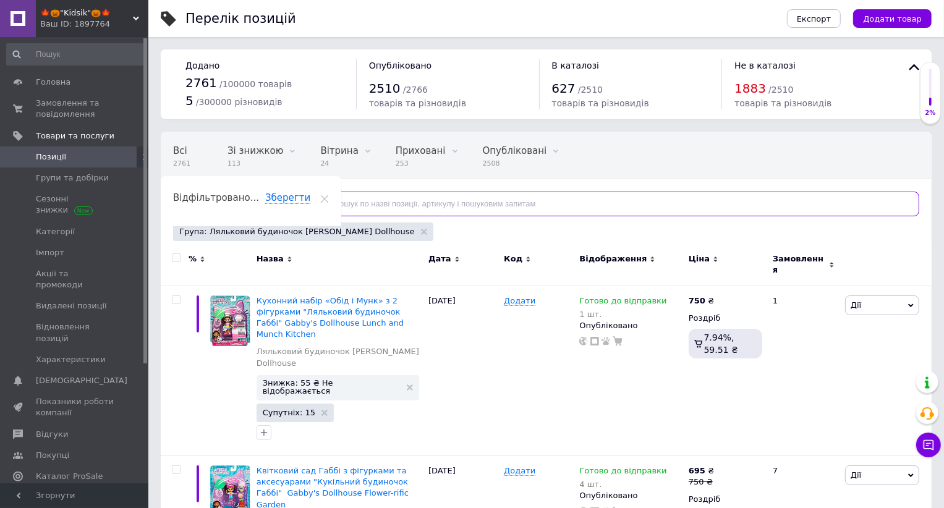
click at [393, 201] on input "text" at bounding box center [616, 204] width 608 height 25
paste input "Садовый балкон королевы [PERSON_NAME], с игрушечной фигуркой и аксессуарами для…"
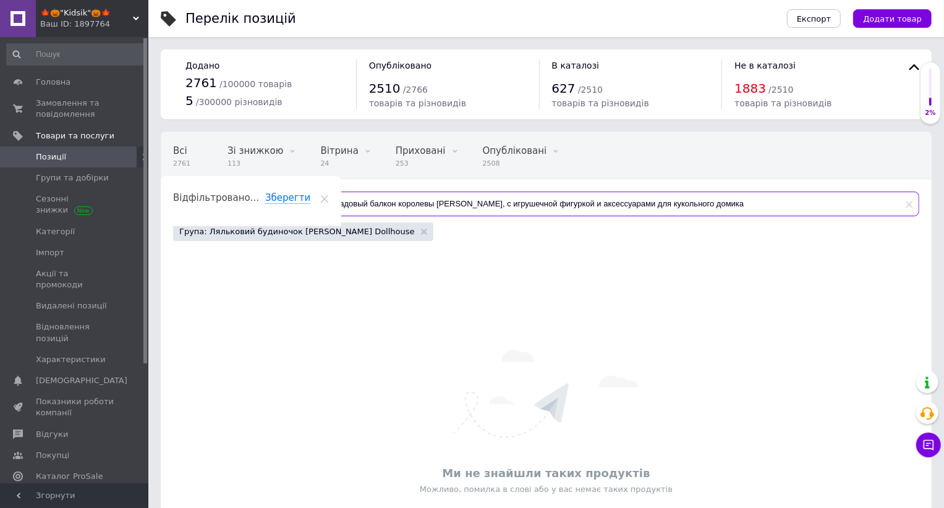
drag, startPoint x: 427, startPoint y: 204, endPoint x: 321, endPoint y: 205, distance: 105.7
click at [321, 205] on input "Садовый балкон королевы [PERSON_NAME], с игрушечной фигуркой и аксессуарами для…" at bounding box center [616, 204] width 608 height 25
drag, startPoint x: 363, startPoint y: 206, endPoint x: 673, endPoint y: 227, distance: 311.0
click at [673, 227] on div "Всі 2761 Зі знижкою 113 Видалити Редагувати Вітрина 24 Видалити Редагувати Прих…" at bounding box center [546, 188] width 771 height 112
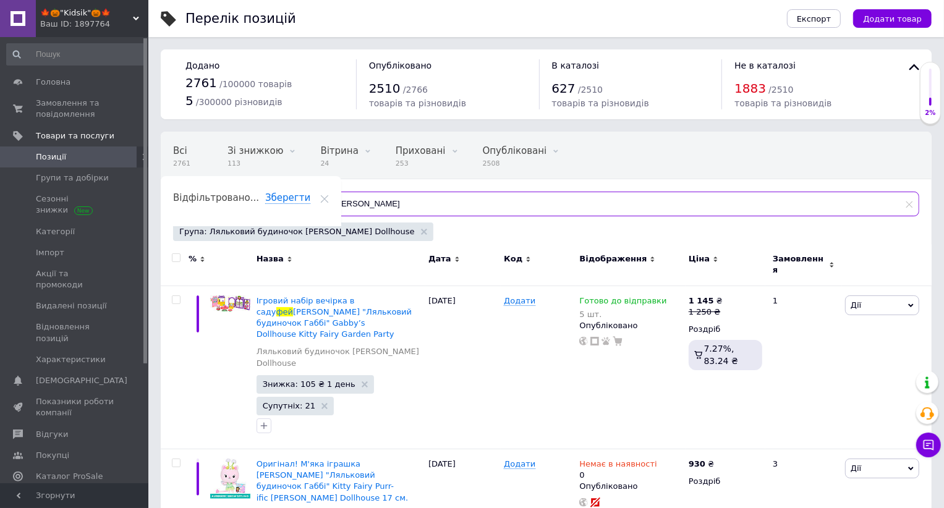
type input "[PERSON_NAME]"
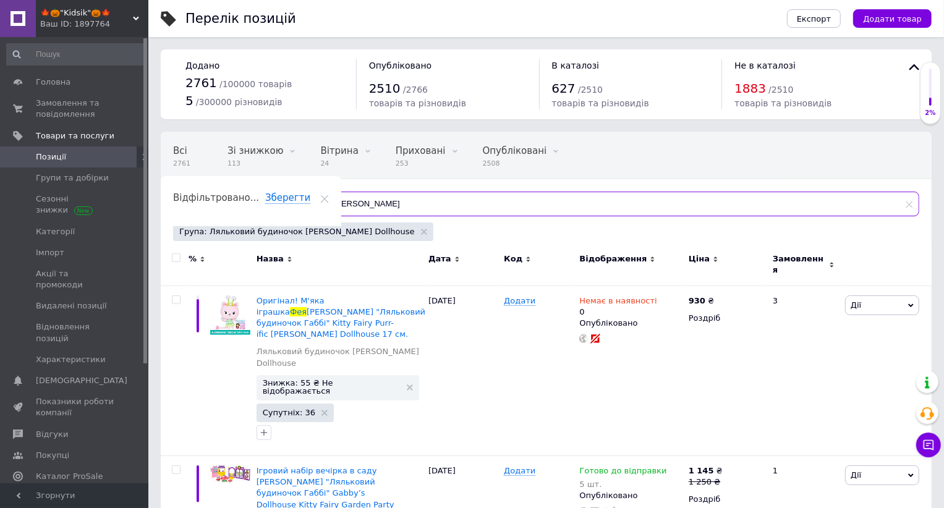
click at [363, 200] on input "[PERSON_NAME]" at bounding box center [616, 204] width 608 height 25
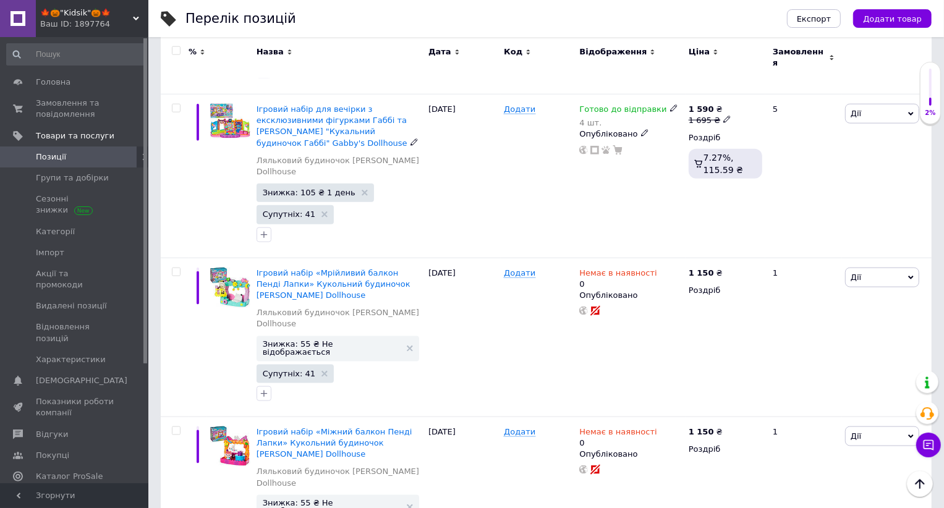
scroll to position [1076, 0]
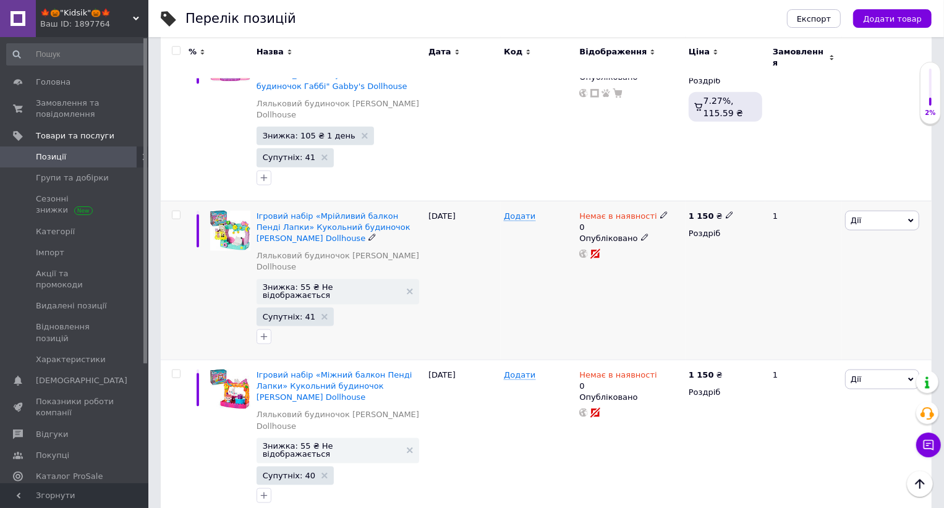
click at [861, 211] on span "Дії" at bounding box center [882, 221] width 74 height 20
click at [796, 270] on li "Копіювати" at bounding box center [837, 278] width 164 height 17
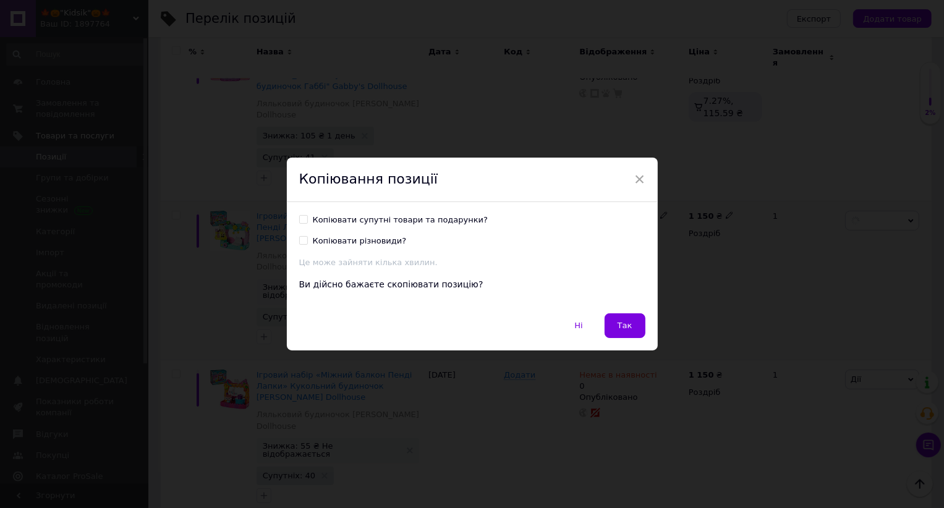
scroll to position [1026, 0]
click at [302, 221] on input "Копіювати супутні товари та подарунки?" at bounding box center [303, 219] width 8 height 8
checkbox input "true"
click at [305, 243] on input "Копіювати різновиди?" at bounding box center [303, 240] width 8 height 8
checkbox input "true"
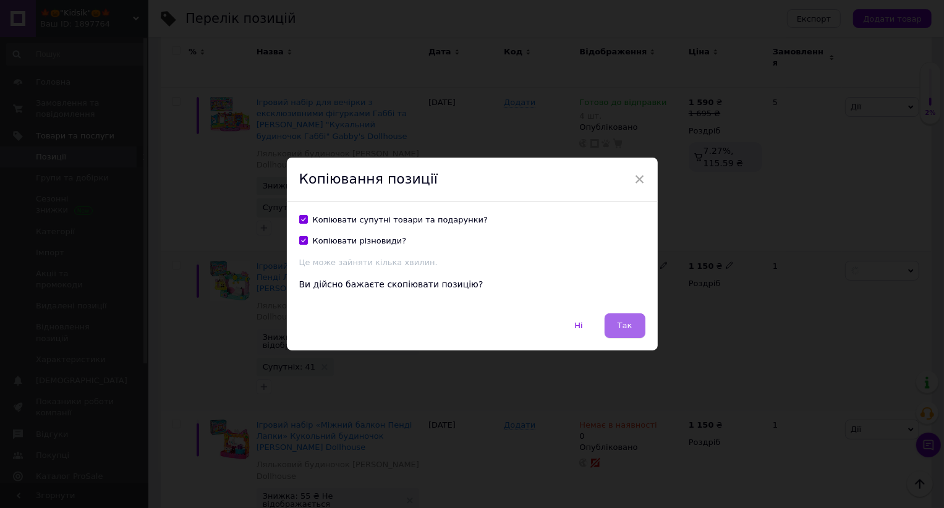
click at [625, 325] on span "Так" at bounding box center [624, 325] width 15 height 9
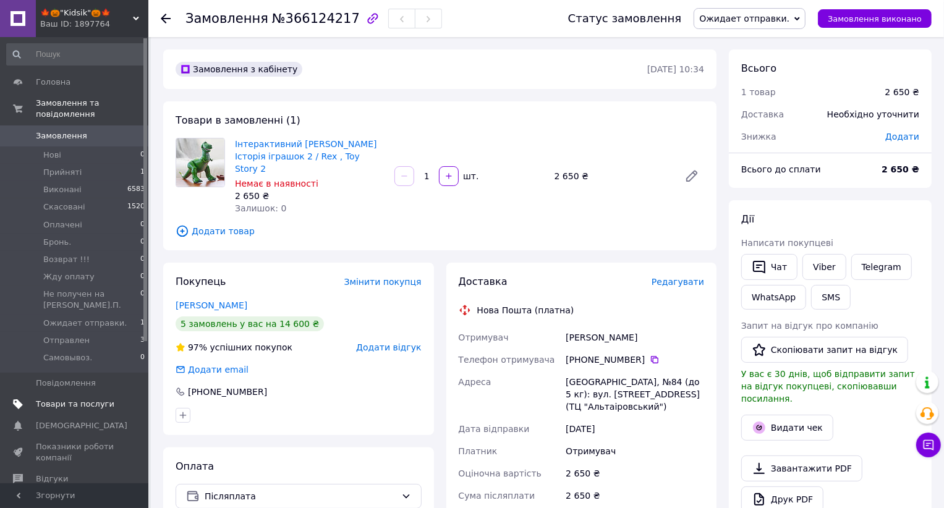
click at [88, 399] on span "Товари та послуги" at bounding box center [75, 404] width 78 height 11
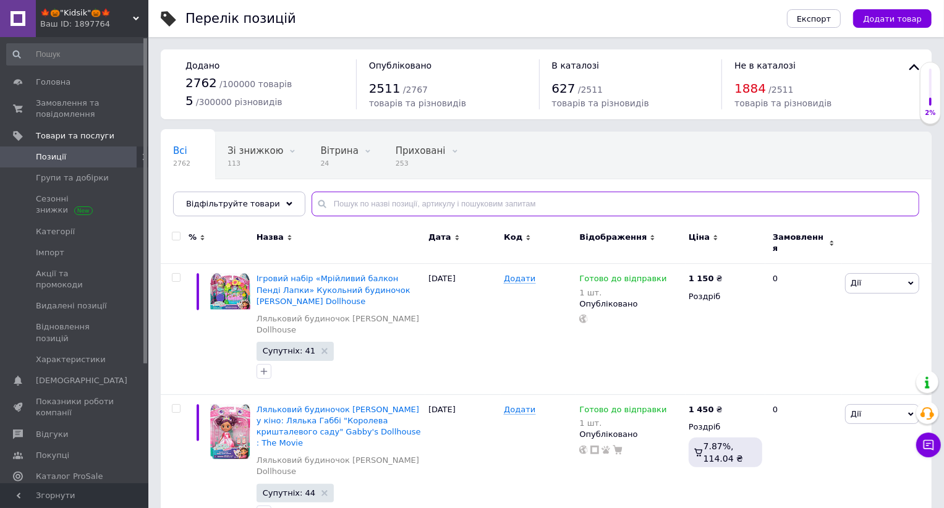
click at [348, 206] on input "text" at bounding box center [616, 204] width 608 height 25
paste input "Ігровий набір вечірка в саду [PERSON_NAME] "Ляльковий будиночок Габбі""
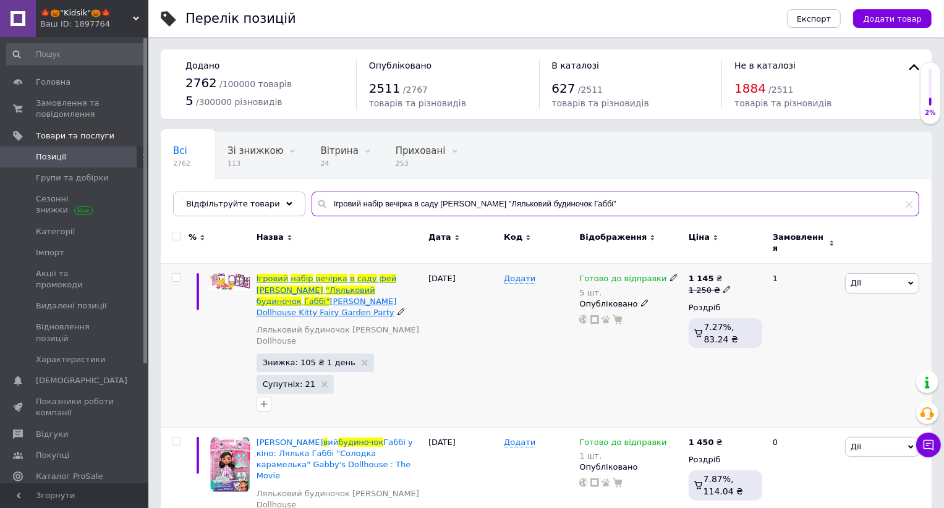
type input "Ігровий набір вечірка в саду [PERSON_NAME] "Ляльковий будиночок Габбі""
click at [324, 297] on span "Gabby’s Dollhouse Kitty Fairy Garden Party" at bounding box center [327, 307] width 140 height 20
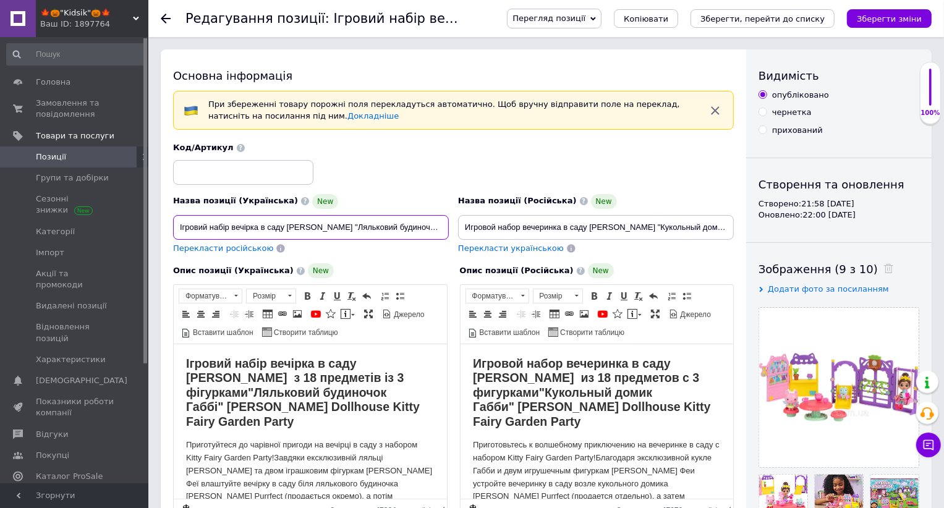
click at [301, 228] on input "Ігровий набір вечірка в саду [PERSON_NAME] "Ляльковий будиночок Габбі" Gabby’s …" at bounding box center [311, 227] width 276 height 25
type input "Ігровий набір вечірка в саду феї Кітті "Ляльковий будиночок Габбі" Gabby’s Doll…"
click at [383, 365] on font "Ігровий набір вечірка в саду фей Кітті з 18 предметів із 3 фігурками" at bounding box center [294, 378] width 218 height 43
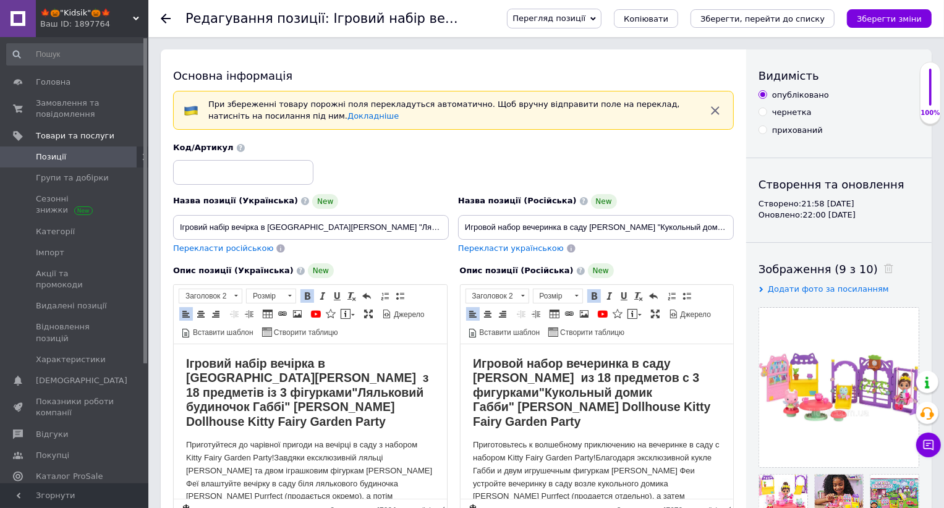
click at [697, 365] on font "Игровой набор вечеринка в саду фей Китти из 18 предметов с 3 фигурками" at bounding box center [585, 378] width 226 height 43
click at [603, 226] on input "Игровой набор вечеринка в саду фей Китти "Кукольный домик Габби" Gabby’s Dollho…" at bounding box center [596, 227] width 276 height 25
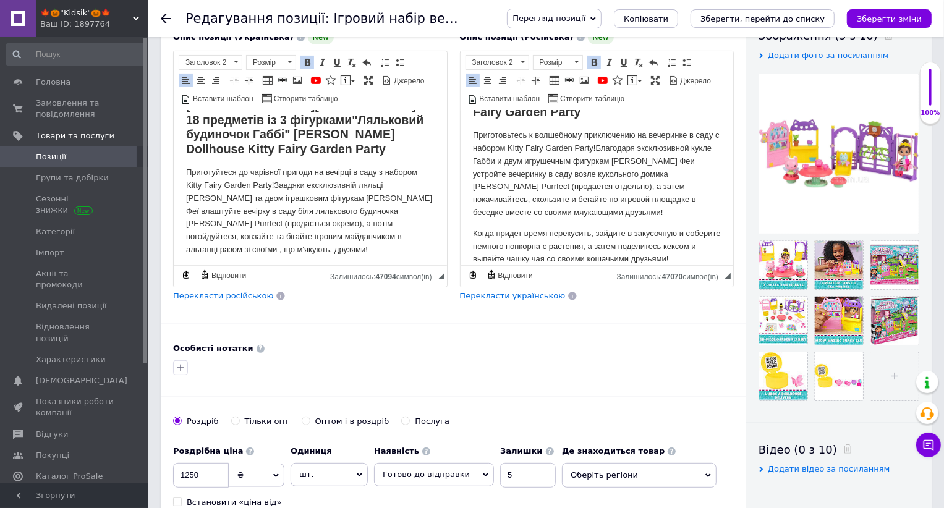
scroll to position [244, 0]
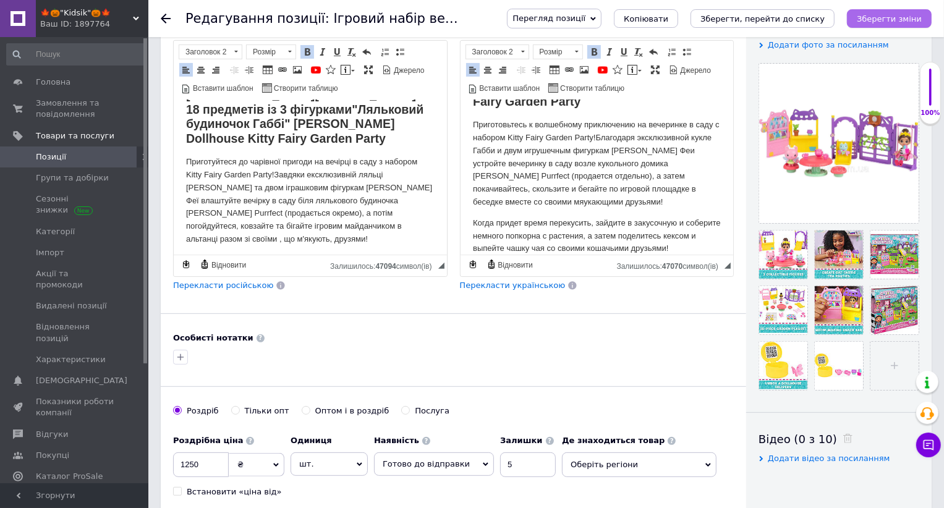
type input "Игровой набор вечеринка в саду феи Китти "Кукольный домик Габби" Gabby’s Dollho…"
click at [864, 18] on icon "Зберегти зміни" at bounding box center [889, 18] width 65 height 9
